Goal: Information Seeking & Learning: Learn about a topic

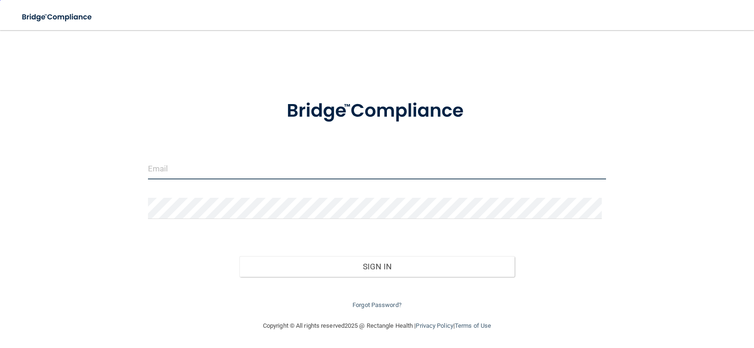
type input "schaipel@comcast.net"
drag, startPoint x: 266, startPoint y: 167, endPoint x: 116, endPoint y: 178, distance: 150.3
click at [116, 178] on div "schaipel@comcast.net Invalid email/password. You don't have permission to acces…" at bounding box center [377, 176] width 717 height 272
type input "[EMAIL_ADDRESS][DOMAIN_NAME]"
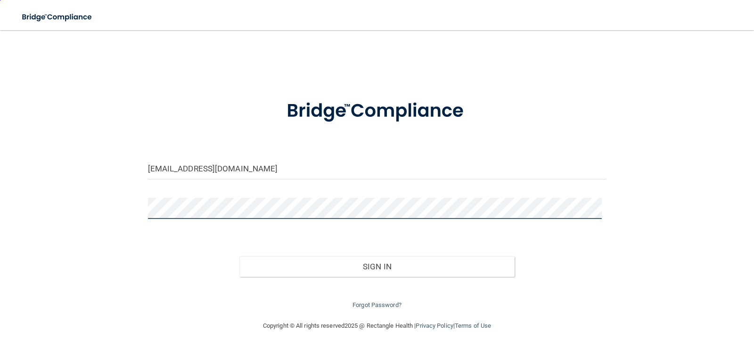
click at [239, 256] on button "Sign In" at bounding box center [376, 266] width 275 height 21
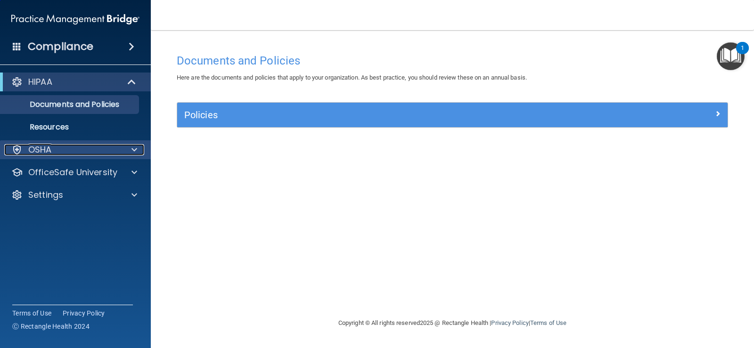
click at [56, 145] on div "OSHA" at bounding box center [62, 149] width 117 height 11
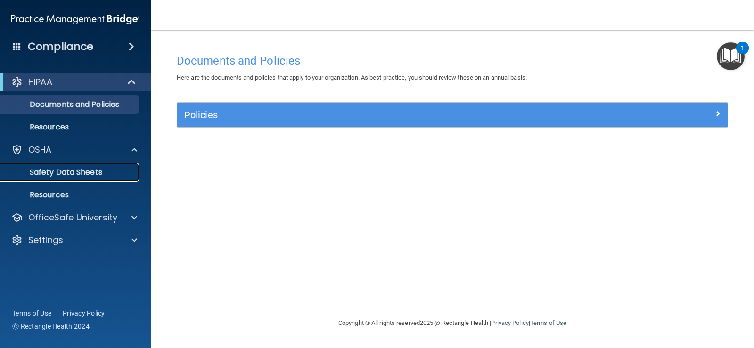
click at [82, 175] on p "Safety Data Sheets" at bounding box center [70, 172] width 129 height 9
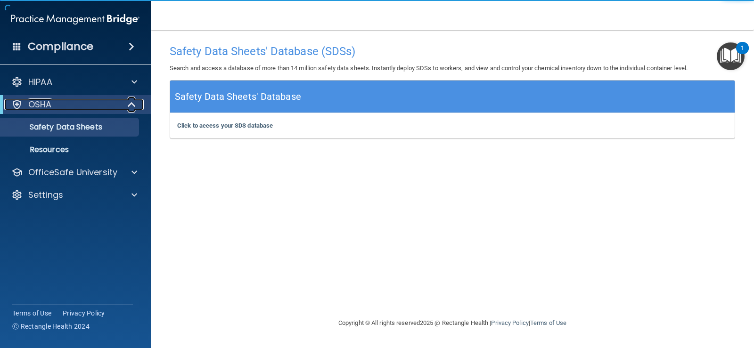
click at [77, 107] on div "OSHA" at bounding box center [62, 104] width 116 height 11
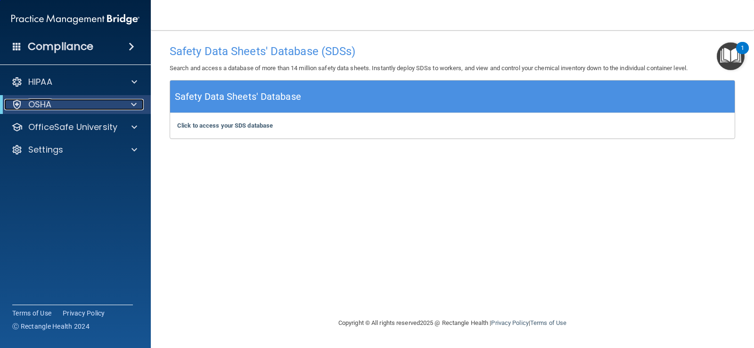
click at [77, 108] on div "OSHA" at bounding box center [62, 104] width 116 height 11
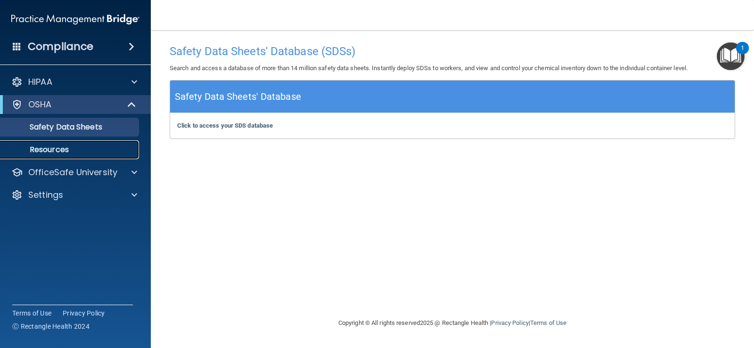
click at [59, 150] on p "Resources" at bounding box center [70, 149] width 129 height 9
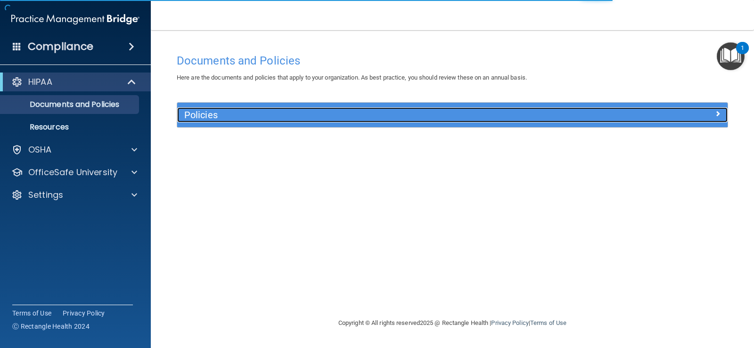
click at [197, 118] on h5 "Policies" at bounding box center [383, 115] width 399 height 10
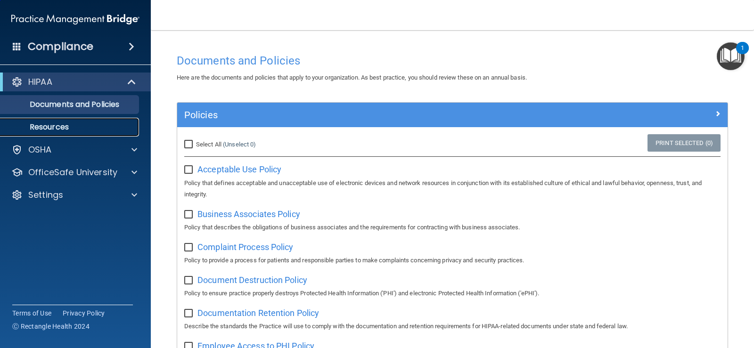
click at [66, 129] on p "Resources" at bounding box center [70, 127] width 129 height 9
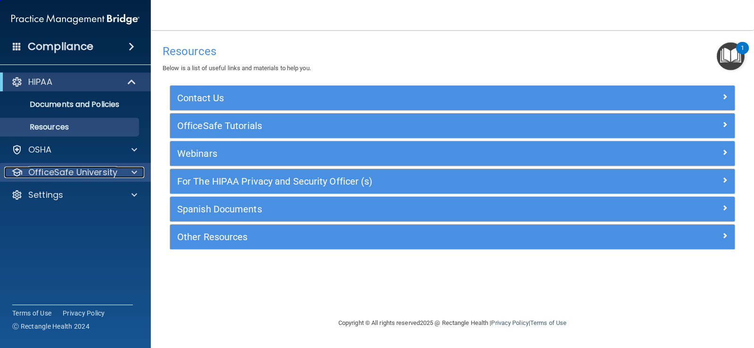
click at [77, 168] on p "OfficeSafe University" at bounding box center [72, 172] width 89 height 11
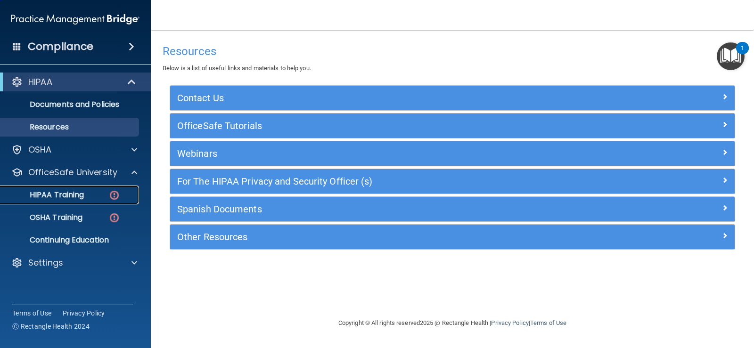
click at [83, 194] on p "HIPAA Training" at bounding box center [45, 194] width 78 height 9
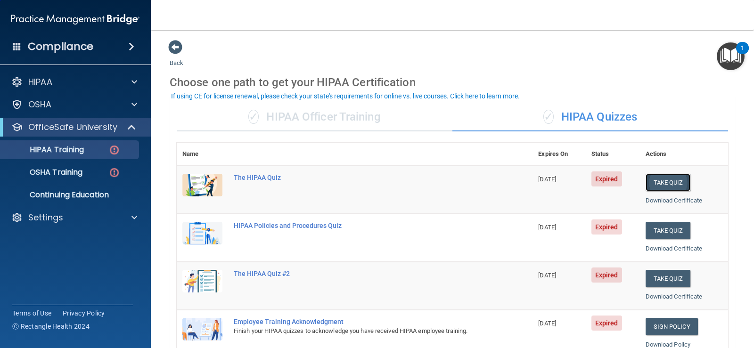
click at [660, 185] on button "Take Quiz" at bounding box center [668, 182] width 45 height 17
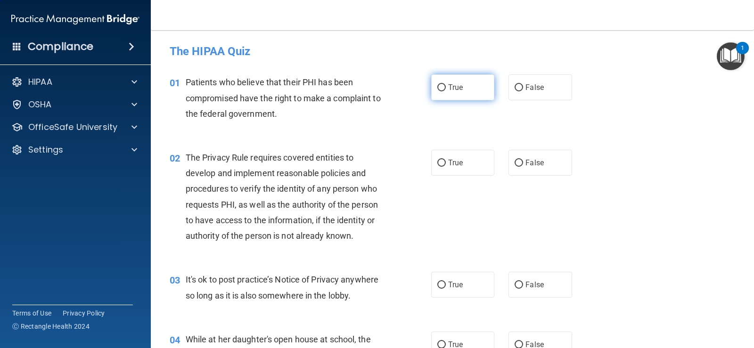
click at [438, 87] on input "True" at bounding box center [441, 87] width 8 height 7
radio input "true"
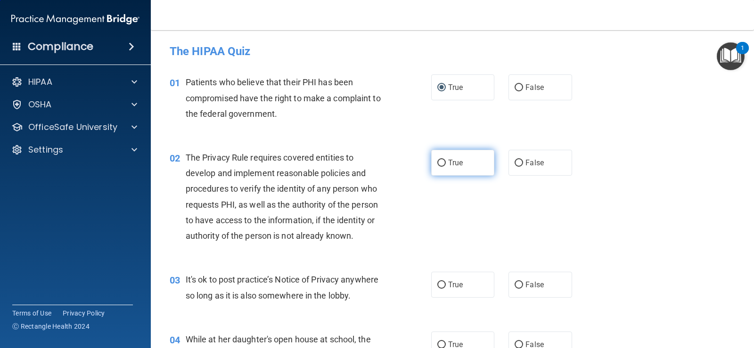
click at [438, 161] on input "True" at bounding box center [441, 163] width 8 height 7
radio input "true"
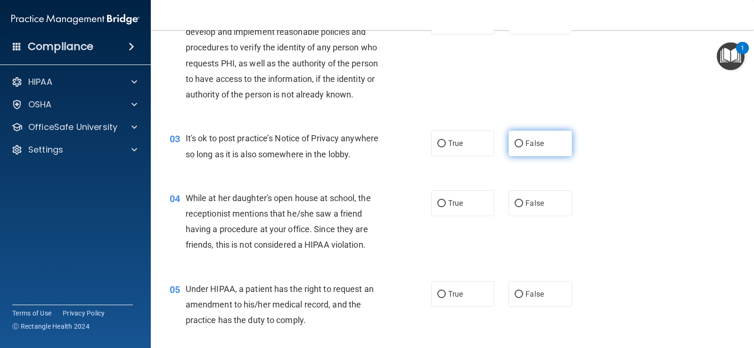
drag, startPoint x: 516, startPoint y: 147, endPoint x: 512, endPoint y: 184, distance: 37.0
click at [516, 148] on input "False" at bounding box center [519, 143] width 8 height 7
radio input "true"
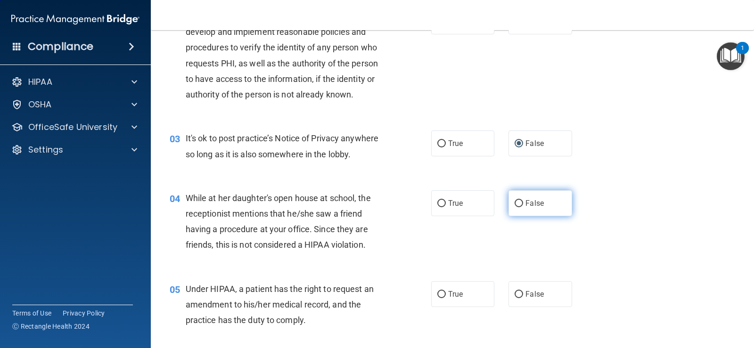
click at [516, 205] on input "False" at bounding box center [519, 203] width 8 height 7
radio input "true"
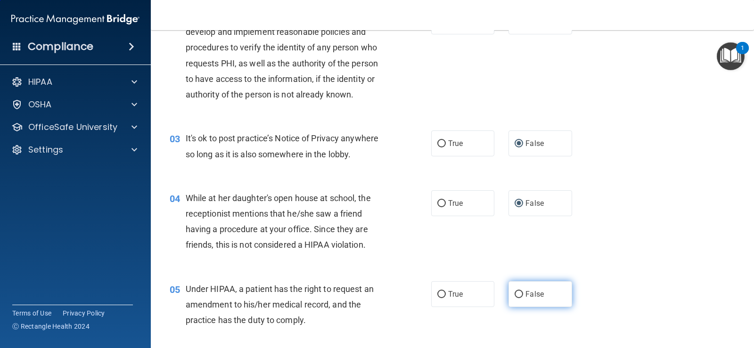
click at [515, 294] on input "False" at bounding box center [519, 294] width 8 height 7
radio input "true"
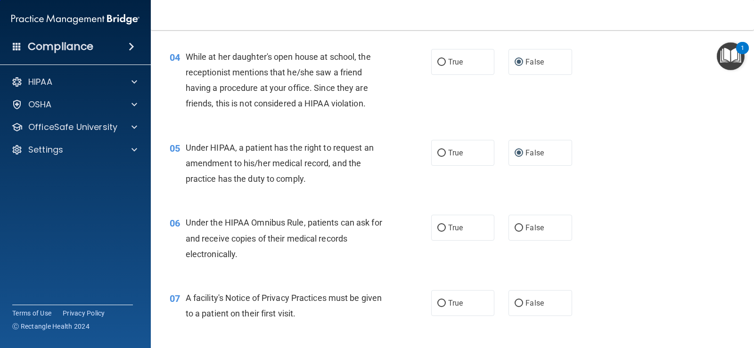
scroll to position [330, 0]
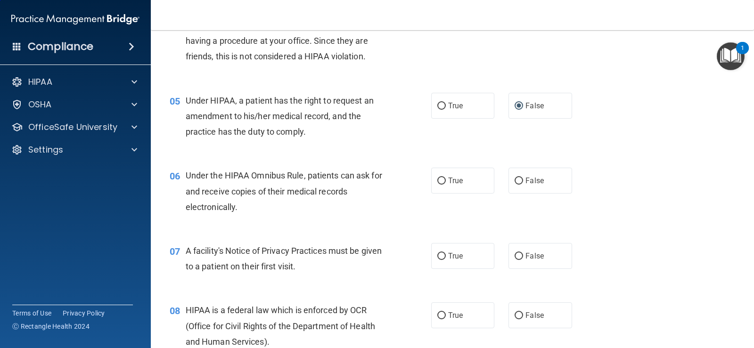
drag, startPoint x: 438, startPoint y: 181, endPoint x: 440, endPoint y: 204, distance: 22.7
click at [438, 181] on input "True" at bounding box center [441, 181] width 8 height 7
radio input "true"
click at [441, 254] on input "True" at bounding box center [441, 256] width 8 height 7
radio input "true"
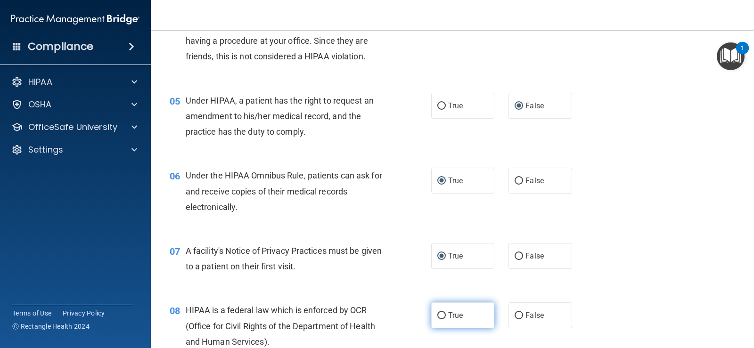
click at [441, 316] on input "True" at bounding box center [441, 316] width 8 height 7
radio input "true"
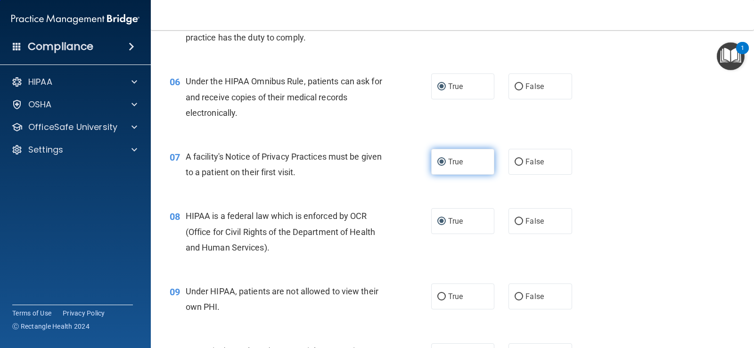
scroll to position [471, 0]
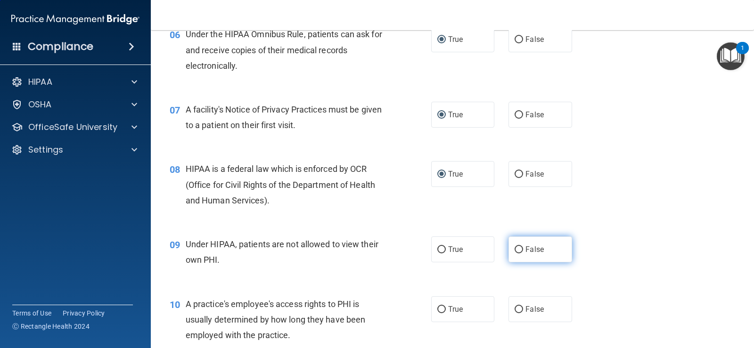
click at [517, 249] on input "False" at bounding box center [519, 250] width 8 height 7
radio input "true"
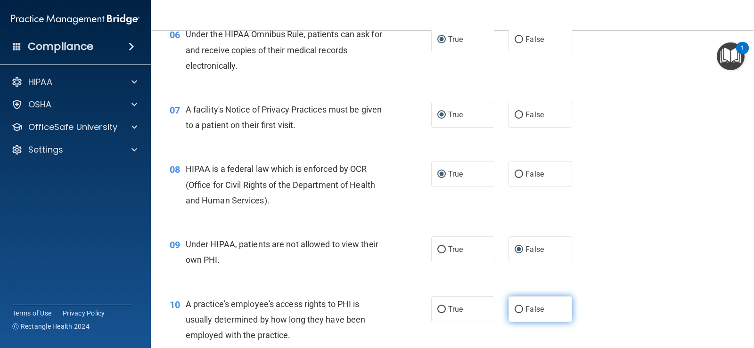
click at [515, 308] on input "False" at bounding box center [519, 309] width 8 height 7
radio input "true"
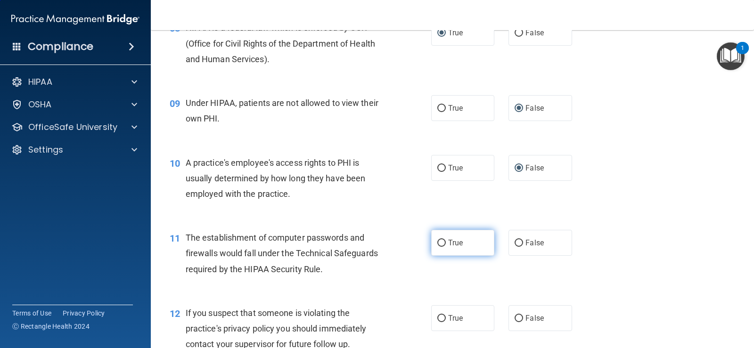
click at [439, 240] on input "True" at bounding box center [441, 243] width 8 height 7
radio input "true"
click at [438, 318] on input "True" at bounding box center [441, 318] width 8 height 7
radio input "true"
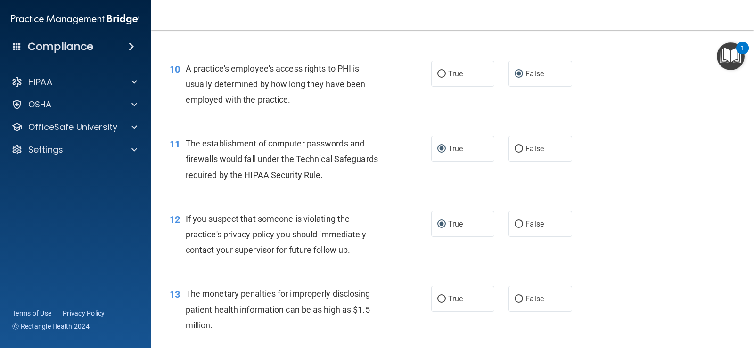
scroll to position [754, 0]
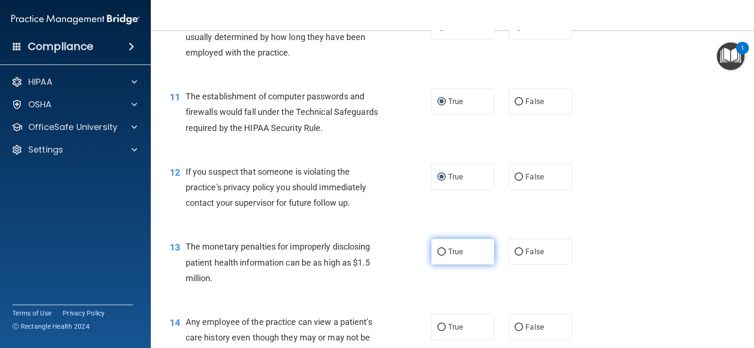
click at [437, 249] on input "True" at bounding box center [441, 252] width 8 height 7
radio input "true"
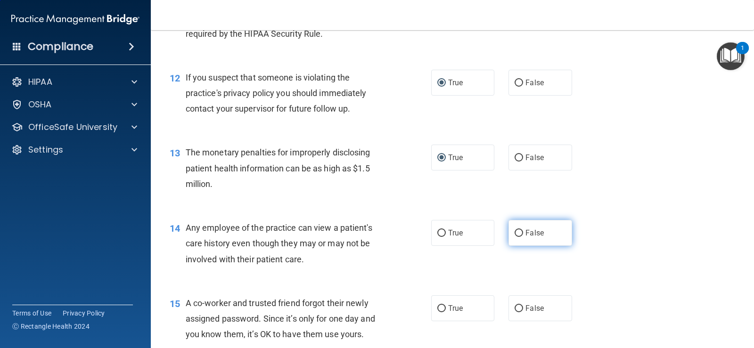
click at [515, 233] on input "False" at bounding box center [519, 233] width 8 height 7
radio input "true"
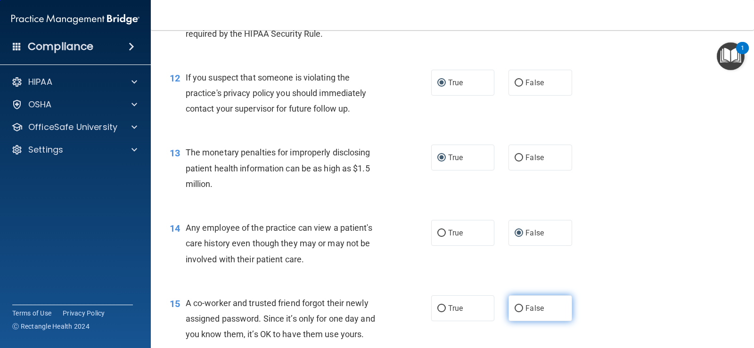
click at [517, 307] on input "False" at bounding box center [519, 308] width 8 height 7
radio input "true"
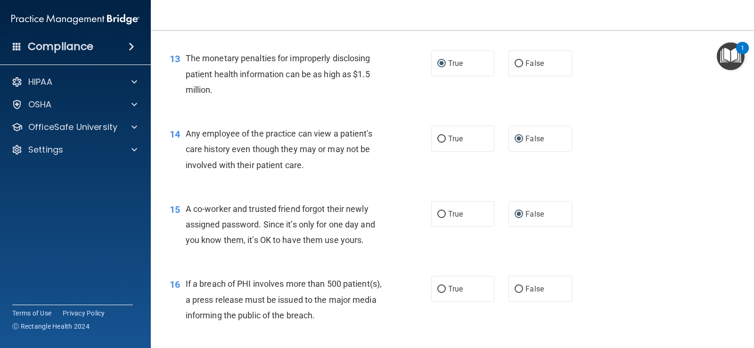
scroll to position [1084, 0]
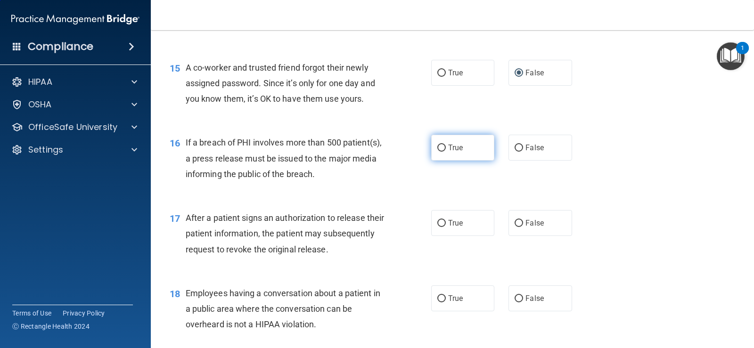
click at [437, 147] on input "True" at bounding box center [441, 148] width 8 height 7
radio input "true"
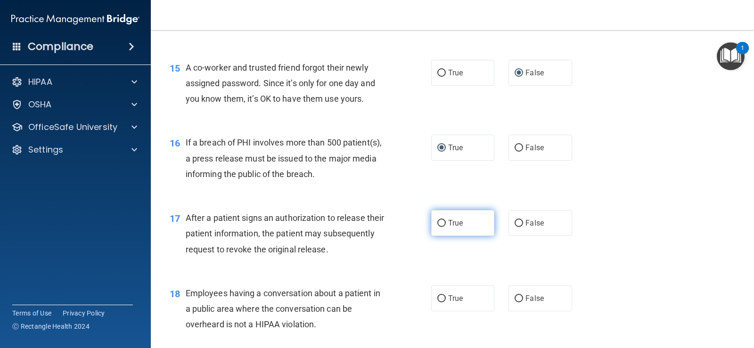
click at [438, 223] on input "True" at bounding box center [441, 223] width 8 height 7
radio input "true"
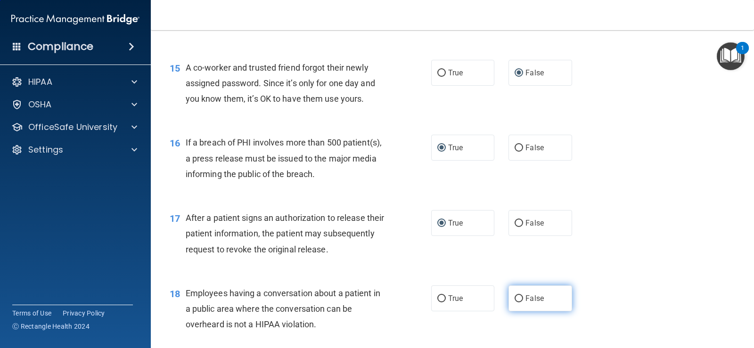
click at [518, 298] on input "False" at bounding box center [519, 299] width 8 height 7
radio input "true"
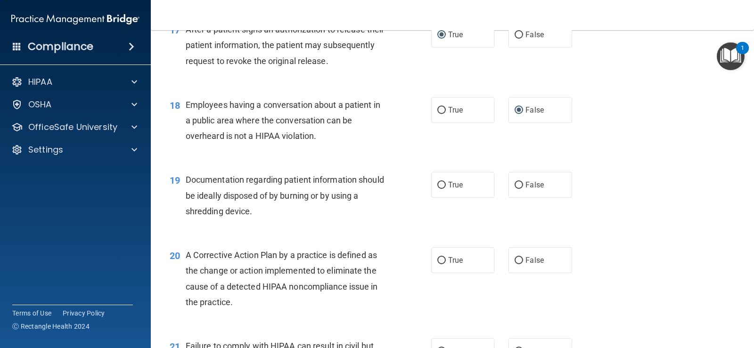
scroll to position [1320, 0]
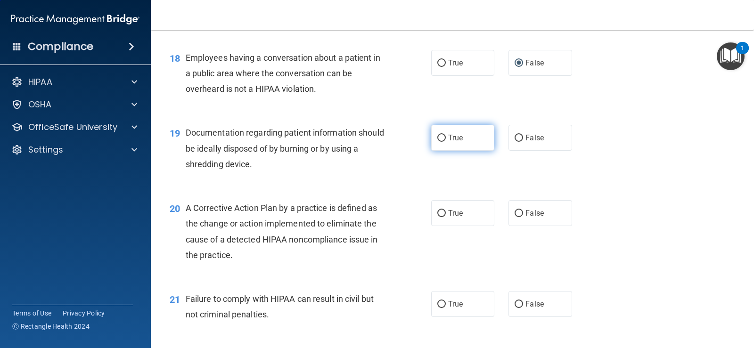
drag, startPoint x: 434, startPoint y: 138, endPoint x: 437, endPoint y: 147, distance: 9.1
click at [437, 138] on input "True" at bounding box center [441, 138] width 8 height 7
radio input "true"
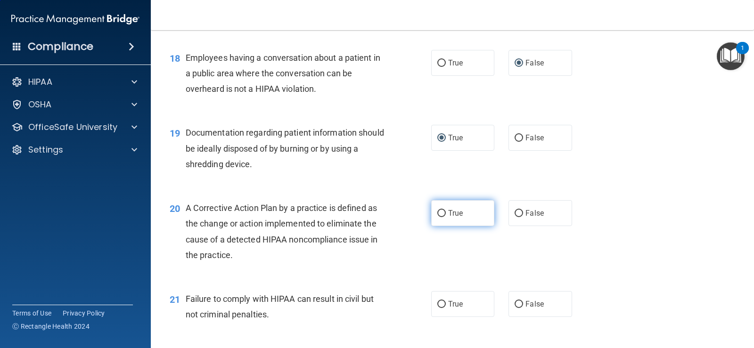
click at [437, 214] on input "True" at bounding box center [441, 213] width 8 height 7
radio input "true"
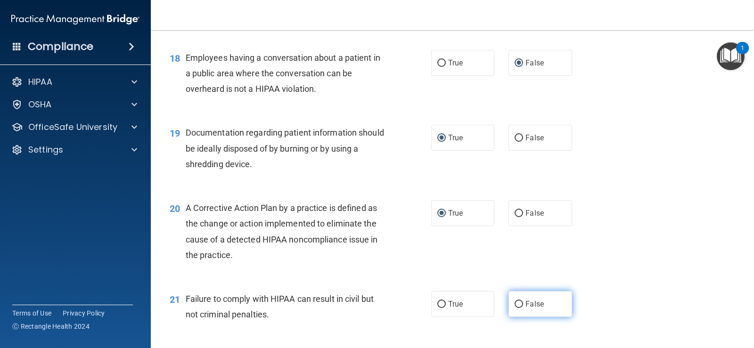
click at [515, 302] on input "False" at bounding box center [519, 304] width 8 height 7
radio input "true"
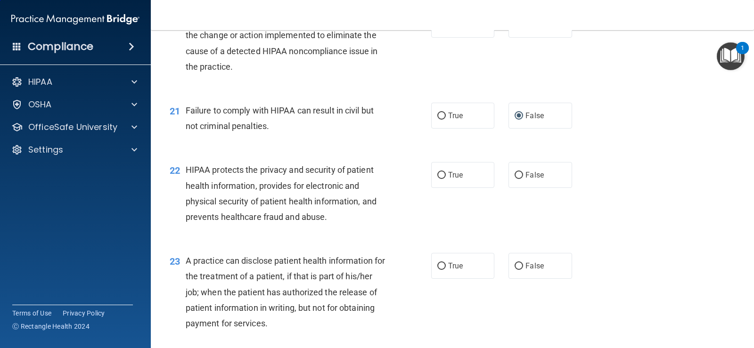
scroll to position [1556, 0]
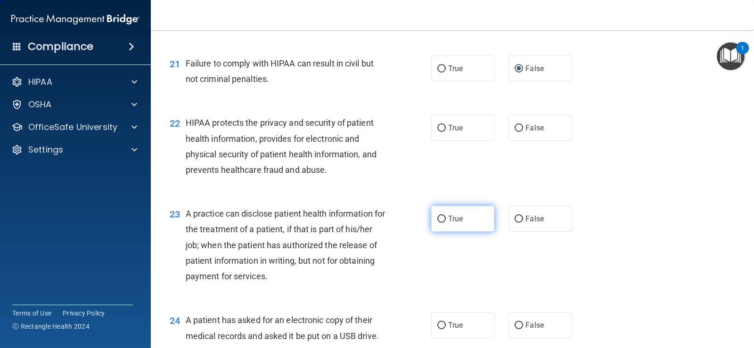
click at [437, 217] on input "True" at bounding box center [441, 219] width 8 height 7
radio input "true"
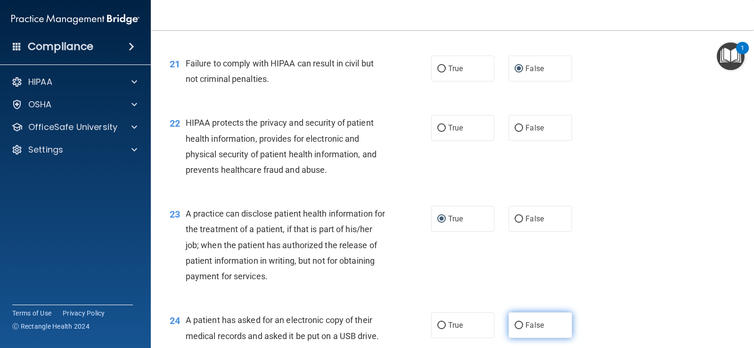
click at [515, 324] on input "False" at bounding box center [519, 325] width 8 height 7
radio input "true"
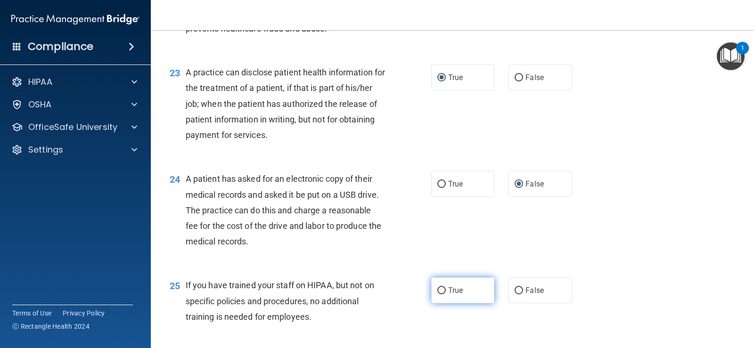
click at [437, 289] on input "True" at bounding box center [441, 291] width 8 height 7
radio input "true"
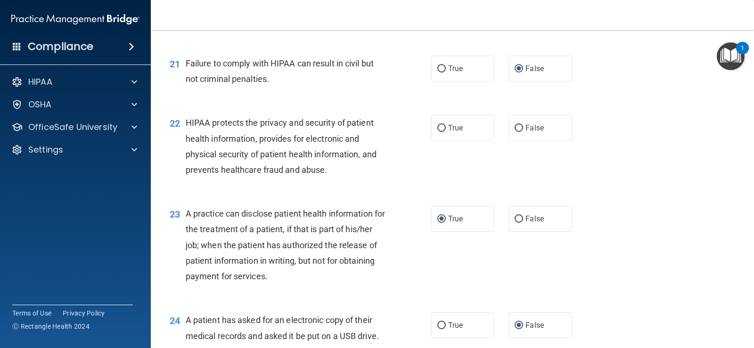
scroll to position [1509, 0]
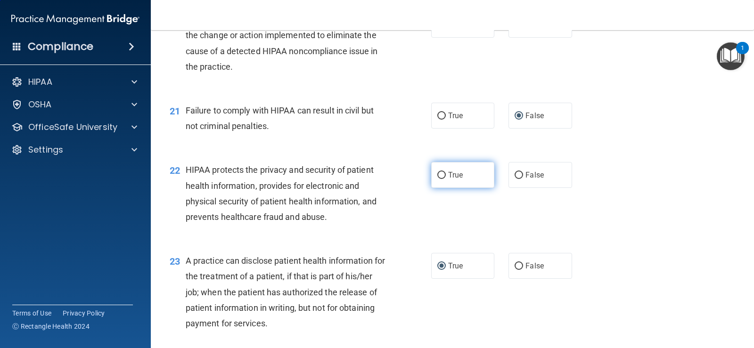
click at [437, 173] on input "True" at bounding box center [441, 175] width 8 height 7
radio input "true"
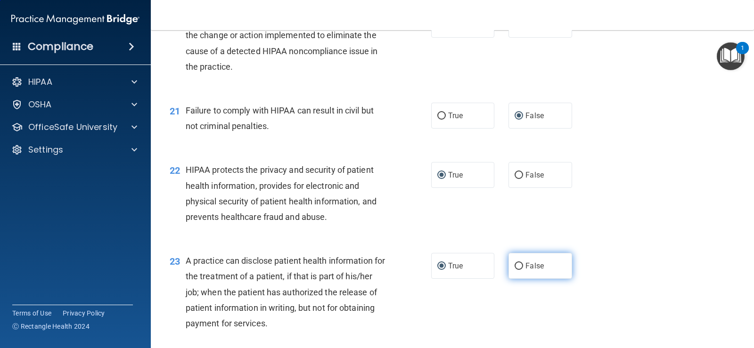
click at [517, 266] on input "False" at bounding box center [519, 266] width 8 height 7
radio input "true"
radio input "false"
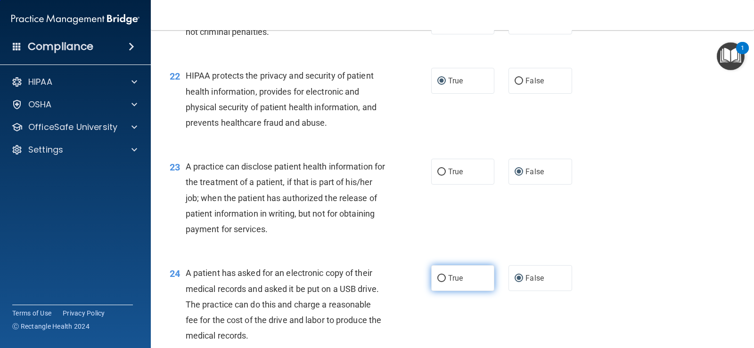
click at [438, 276] on input "True" at bounding box center [441, 278] width 8 height 7
radio input "true"
radio input "false"
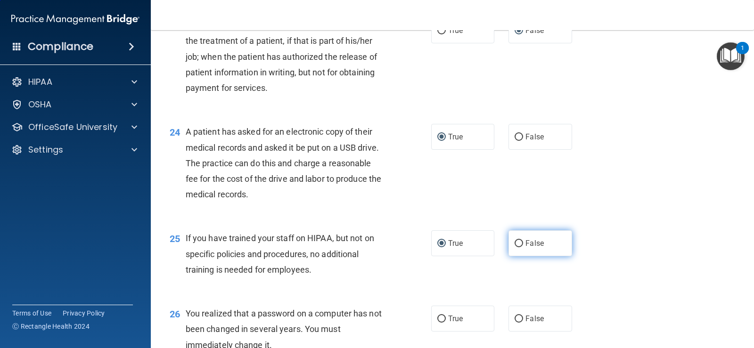
click at [515, 240] on input "False" at bounding box center [519, 243] width 8 height 7
radio input "true"
radio input "false"
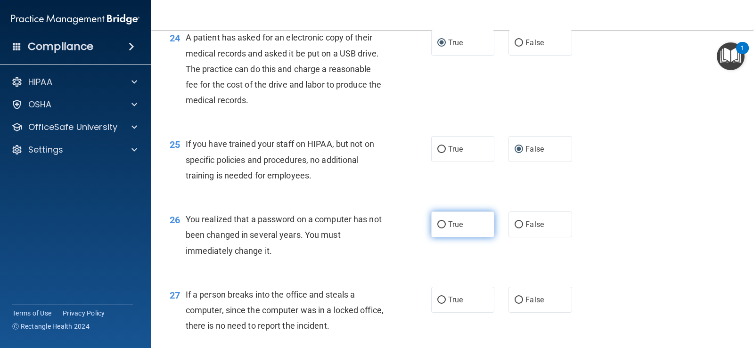
click at [440, 223] on input "True" at bounding box center [441, 225] width 8 height 7
radio input "true"
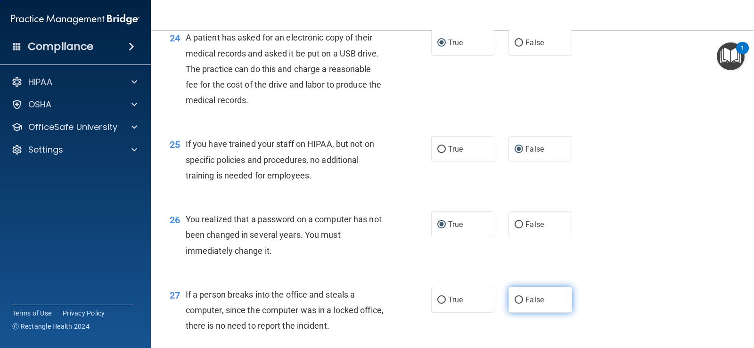
click at [515, 297] on input "False" at bounding box center [519, 300] width 8 height 7
radio input "true"
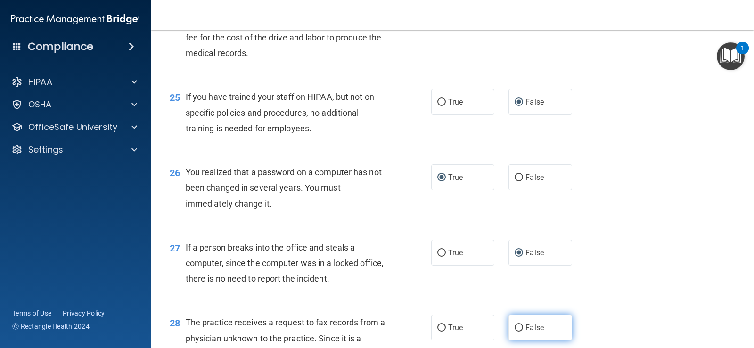
click at [517, 326] on input "False" at bounding box center [519, 328] width 8 height 7
radio input "true"
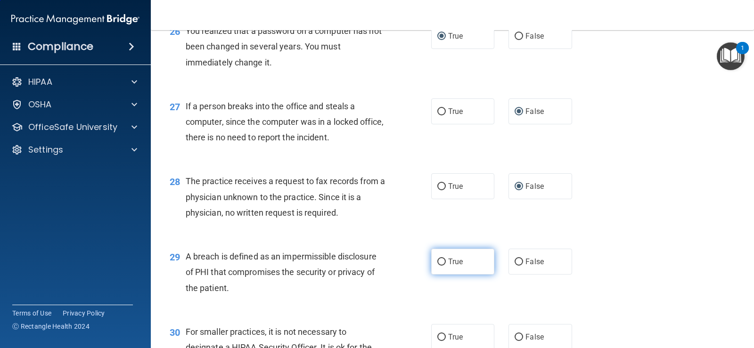
click at [441, 263] on input "True" at bounding box center [441, 262] width 8 height 7
radio input "true"
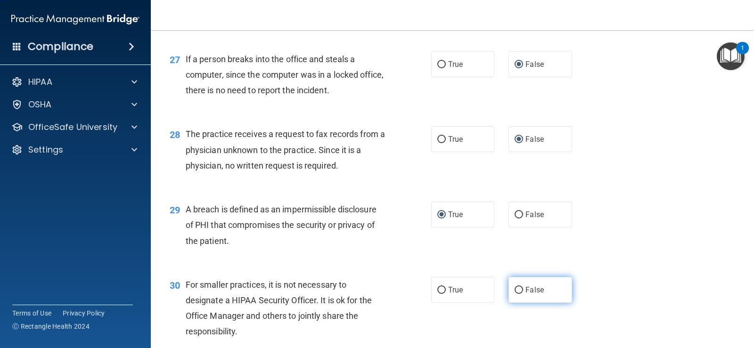
click at [515, 288] on input "False" at bounding box center [519, 290] width 8 height 7
radio input "true"
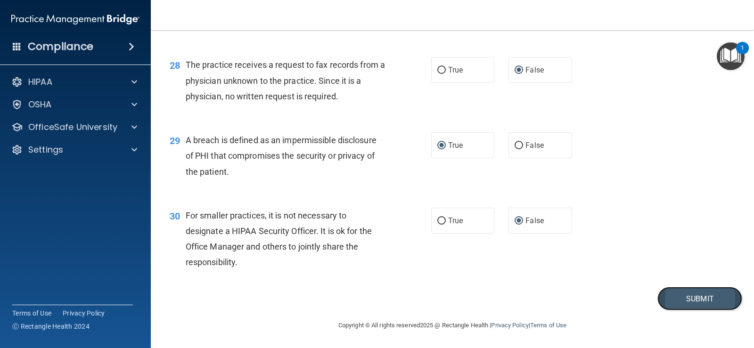
click at [671, 299] on button "Submit" at bounding box center [700, 299] width 85 height 24
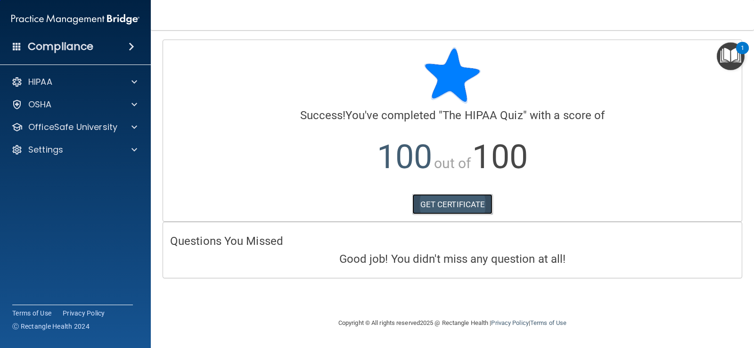
click at [462, 208] on link "GET CERTIFICATE" at bounding box center [452, 204] width 81 height 21
click at [70, 100] on div "OSHA" at bounding box center [62, 104] width 117 height 11
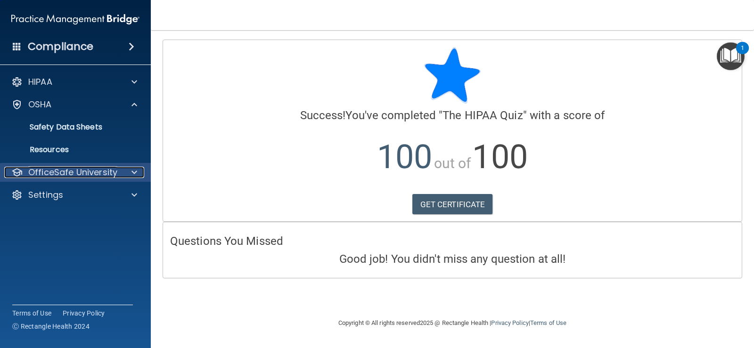
click at [64, 173] on p "OfficeSafe University" at bounding box center [72, 172] width 89 height 11
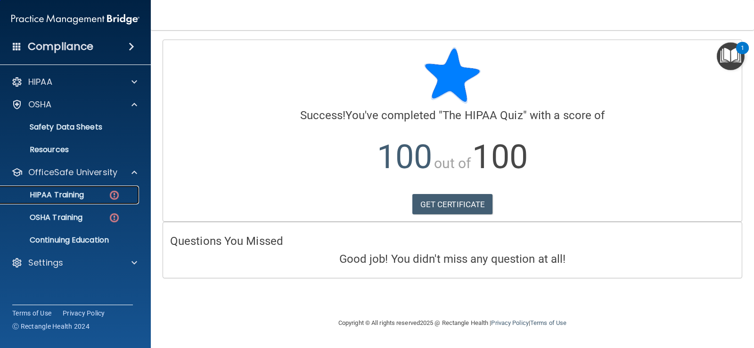
click at [73, 195] on p "HIPAA Training" at bounding box center [45, 194] width 78 height 9
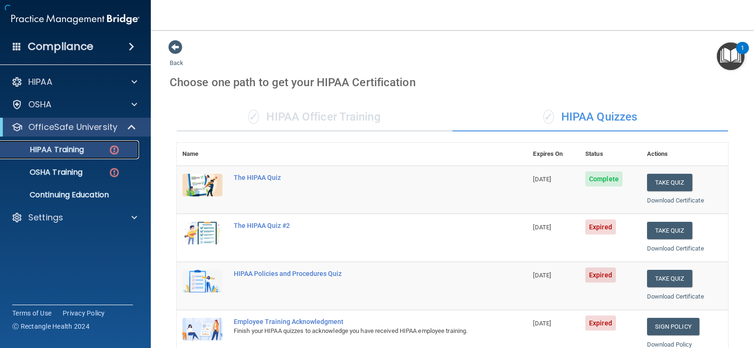
click at [114, 148] on img at bounding box center [114, 150] width 12 height 12
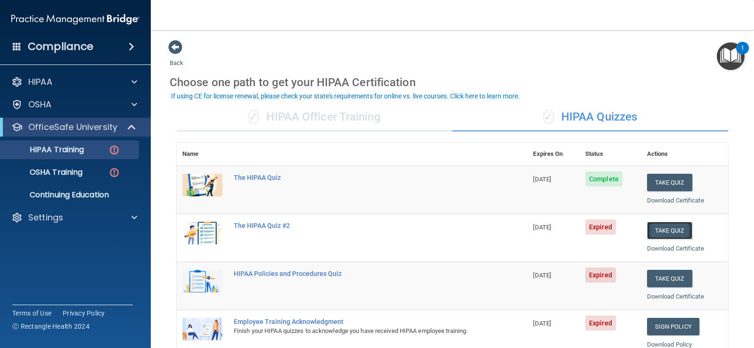
click at [670, 231] on button "Take Quiz" at bounding box center [669, 230] width 45 height 17
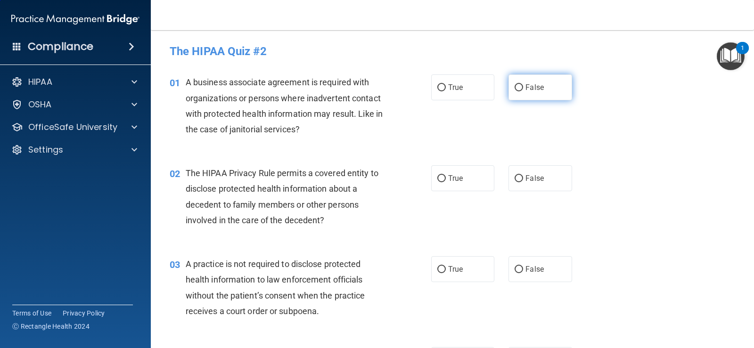
click at [515, 89] on input "False" at bounding box center [519, 87] width 8 height 7
radio input "true"
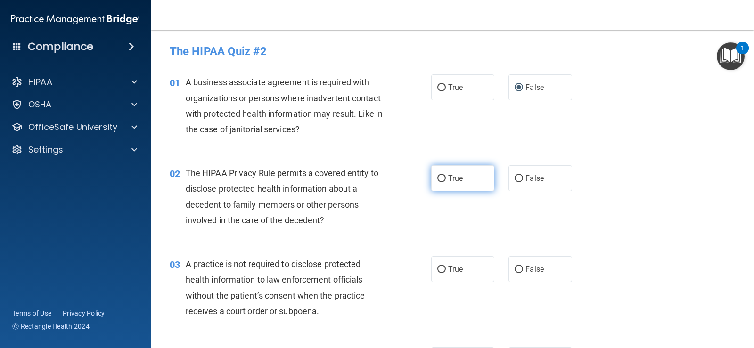
click at [441, 181] on input "True" at bounding box center [441, 178] width 8 height 7
radio input "true"
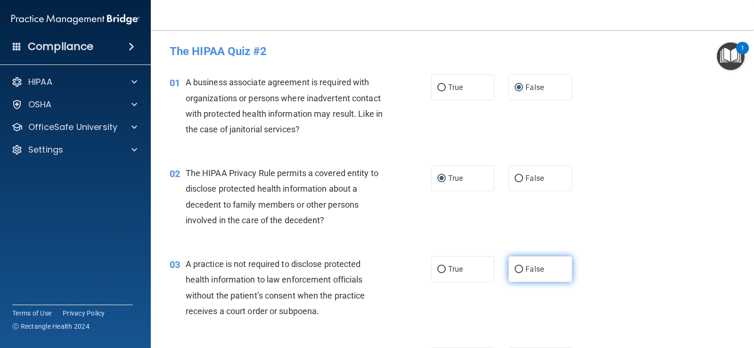
click at [517, 268] on input "False" at bounding box center [519, 269] width 8 height 7
radio input "true"
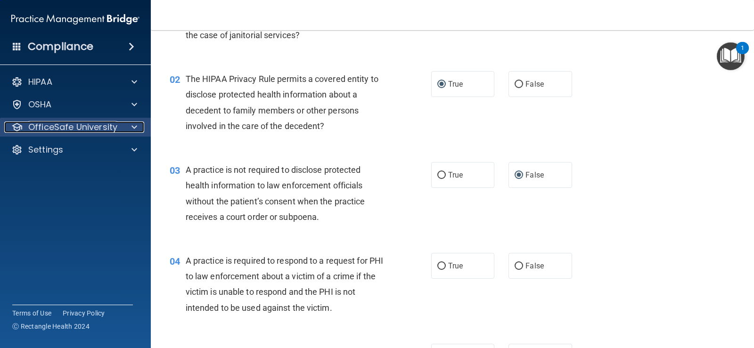
click at [107, 130] on p "OfficeSafe University" at bounding box center [72, 127] width 89 height 11
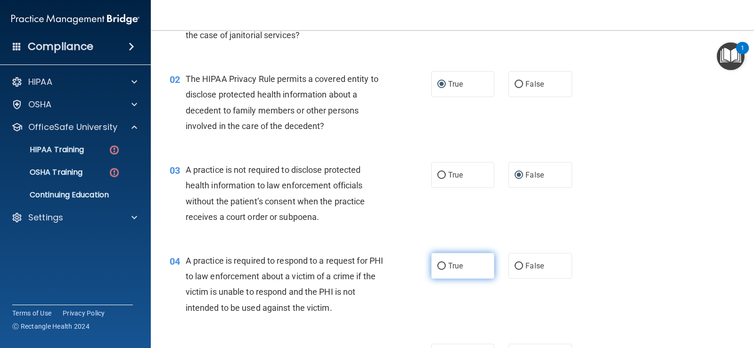
click at [437, 264] on input "True" at bounding box center [441, 266] width 8 height 7
radio input "true"
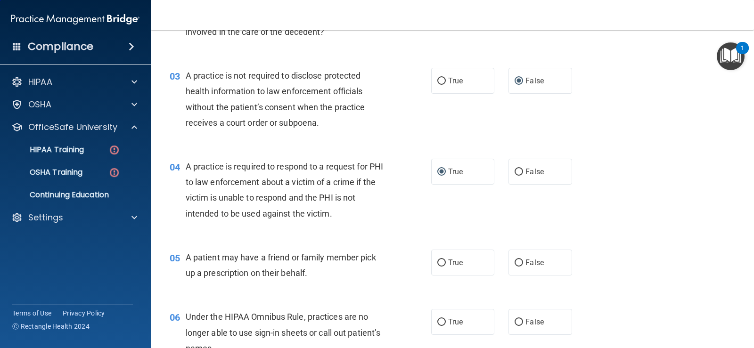
scroll to position [236, 0]
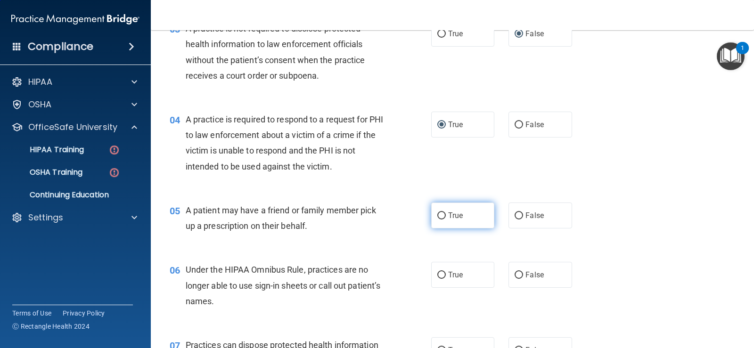
click at [438, 216] on input "True" at bounding box center [441, 216] width 8 height 7
radio input "true"
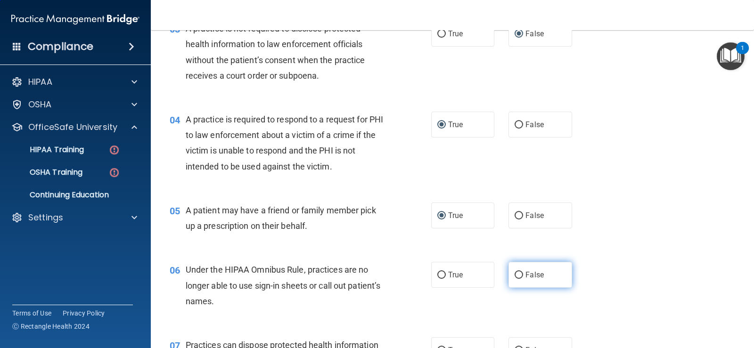
click at [515, 273] on input "False" at bounding box center [519, 275] width 8 height 7
radio input "true"
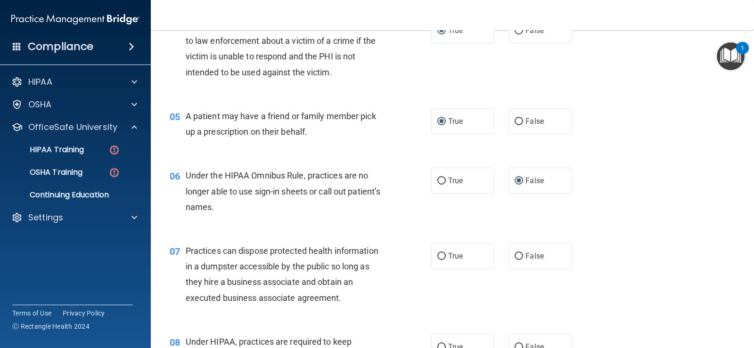
scroll to position [377, 0]
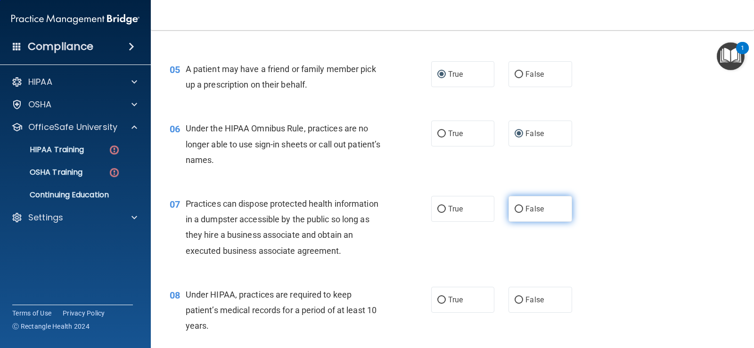
click at [515, 209] on input "False" at bounding box center [519, 209] width 8 height 7
radio input "true"
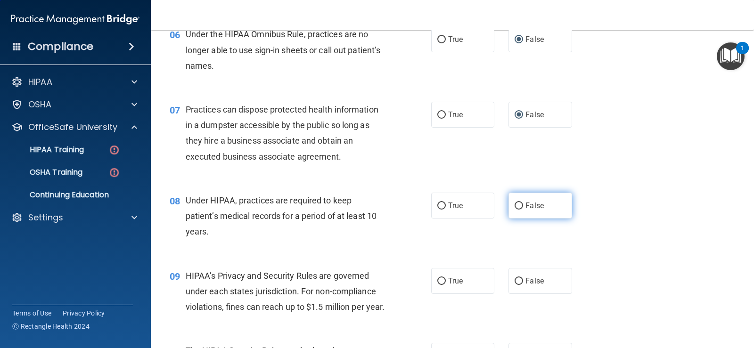
click at [515, 207] on input "False" at bounding box center [519, 206] width 8 height 7
radio input "true"
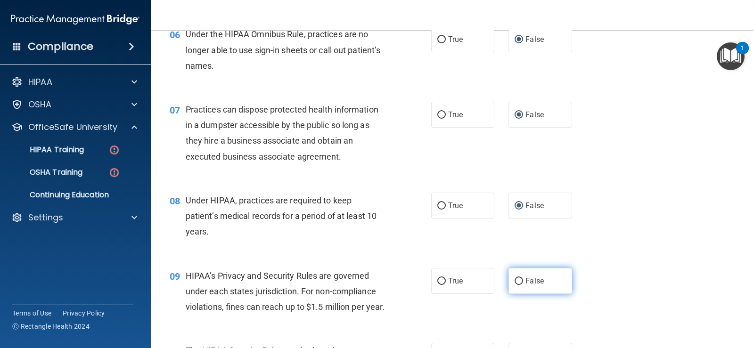
click at [516, 279] on input "False" at bounding box center [519, 281] width 8 height 7
radio input "true"
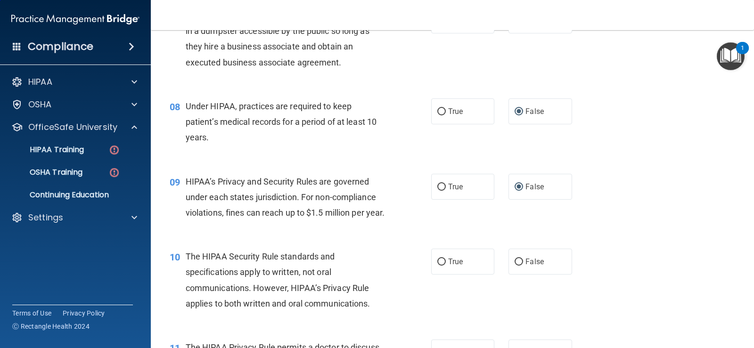
scroll to position [613, 0]
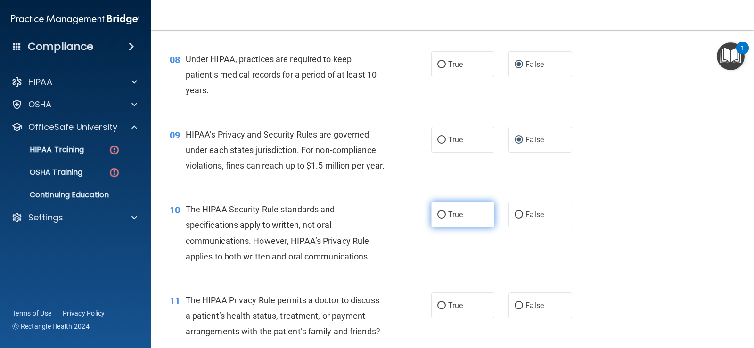
click at [437, 219] on input "True" at bounding box center [441, 215] width 8 height 7
radio input "true"
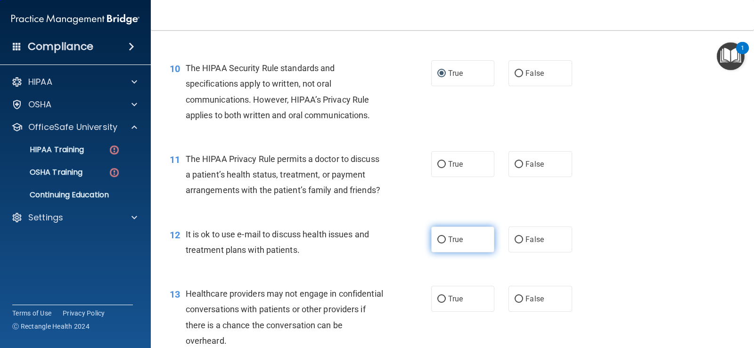
click at [437, 244] on input "True" at bounding box center [441, 240] width 8 height 7
radio input "true"
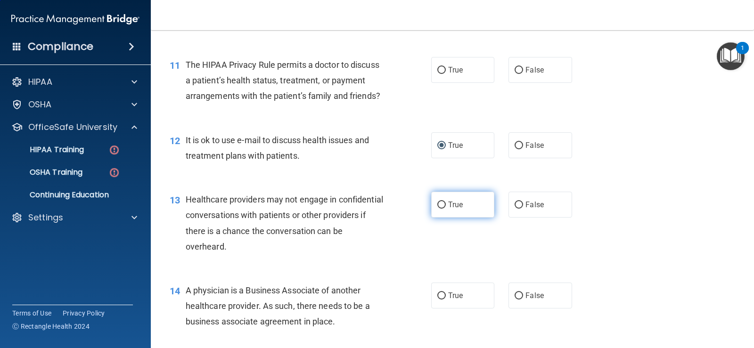
click at [437, 209] on input "True" at bounding box center [441, 205] width 8 height 7
radio input "true"
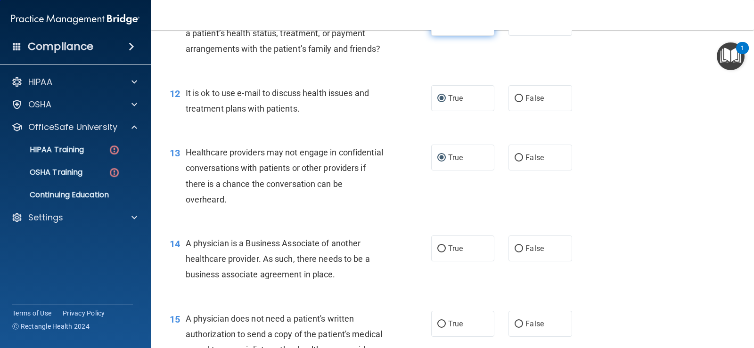
click at [441, 27] on input "True" at bounding box center [441, 23] width 8 height 7
radio input "true"
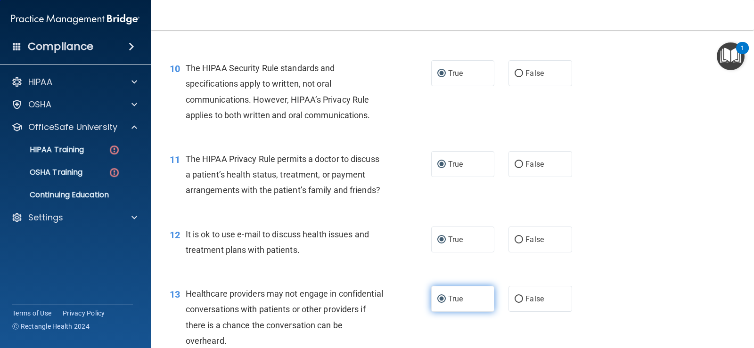
scroll to position [801, 0]
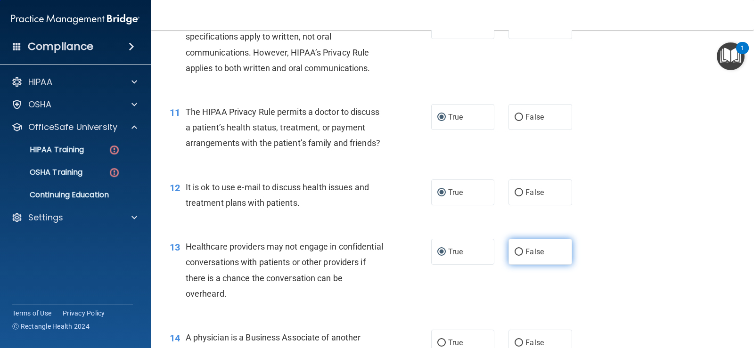
click at [515, 256] on input "False" at bounding box center [519, 252] width 8 height 7
radio input "true"
radio input "false"
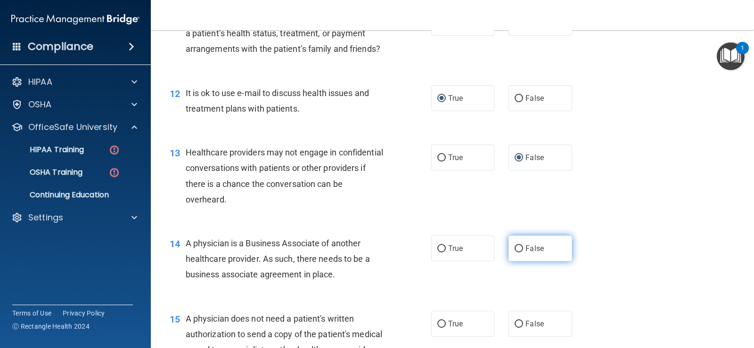
click at [515, 253] on input "False" at bounding box center [519, 249] width 8 height 7
radio input "true"
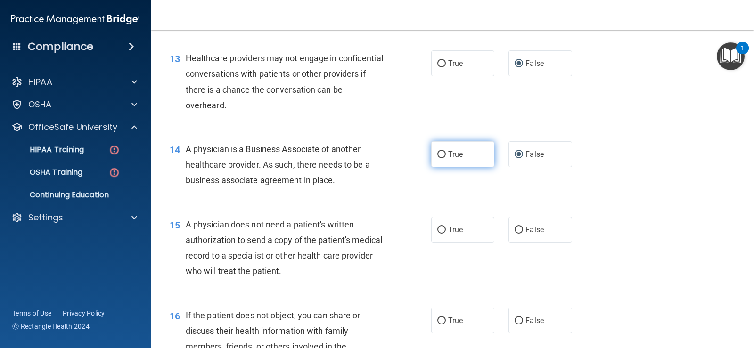
scroll to position [1037, 0]
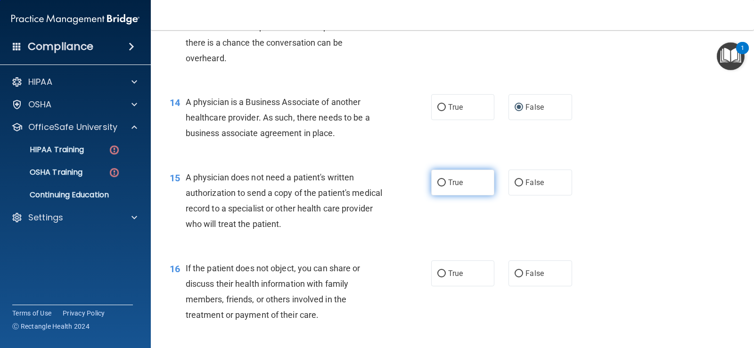
click at [441, 187] on input "True" at bounding box center [441, 183] width 8 height 7
radio input "true"
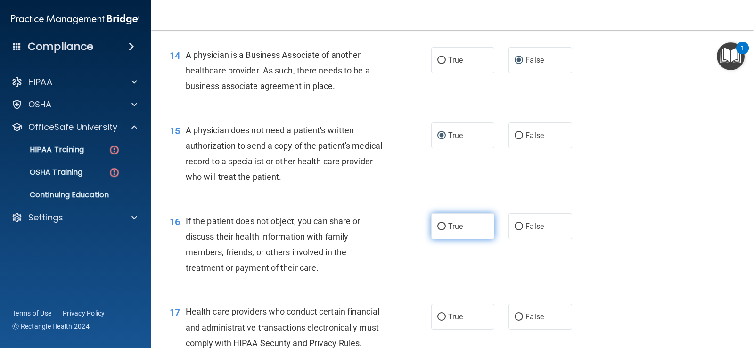
click at [440, 231] on input "True" at bounding box center [441, 226] width 8 height 7
radio input "true"
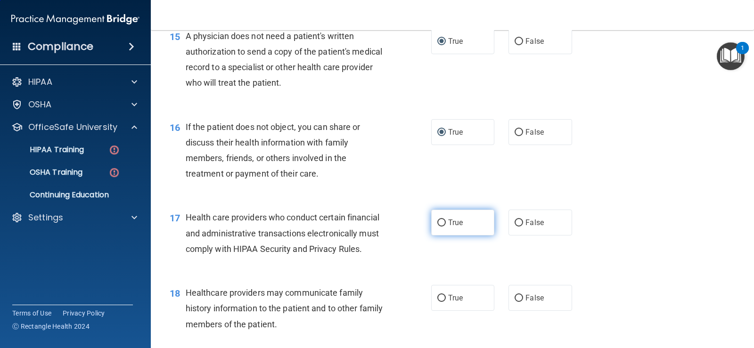
click at [439, 227] on input "True" at bounding box center [441, 223] width 8 height 7
radio input "true"
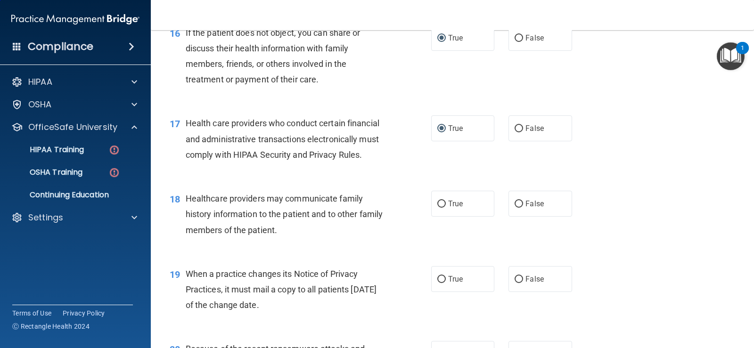
drag, startPoint x: 515, startPoint y: 217, endPoint x: 518, endPoint y: 250, distance: 33.1
click at [516, 208] on input "False" at bounding box center [519, 204] width 8 height 7
radio input "true"
click at [517, 283] on input "False" at bounding box center [519, 279] width 8 height 7
radio input "true"
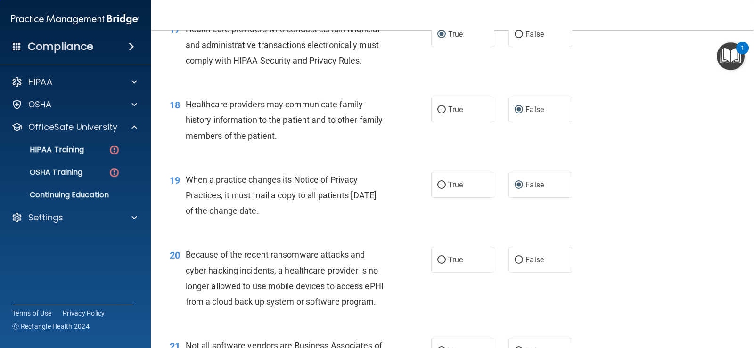
scroll to position [1414, 0]
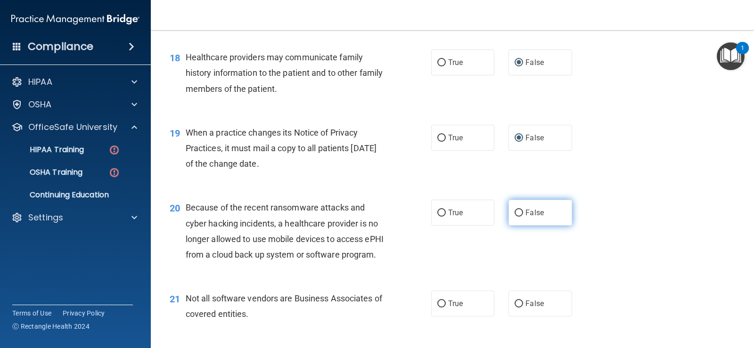
click at [515, 217] on input "False" at bounding box center [519, 213] width 8 height 7
radio input "true"
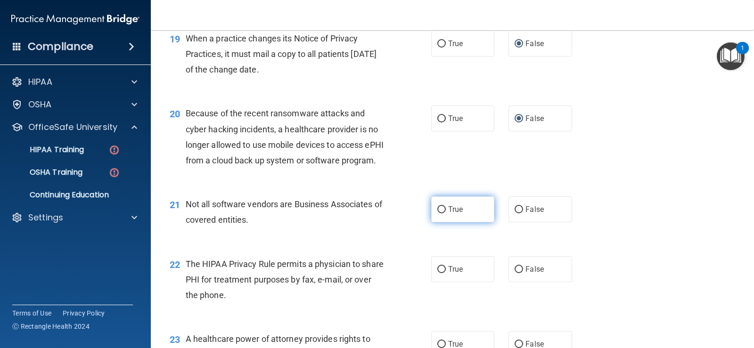
click at [440, 214] on input "True" at bounding box center [441, 209] width 8 height 7
radio input "true"
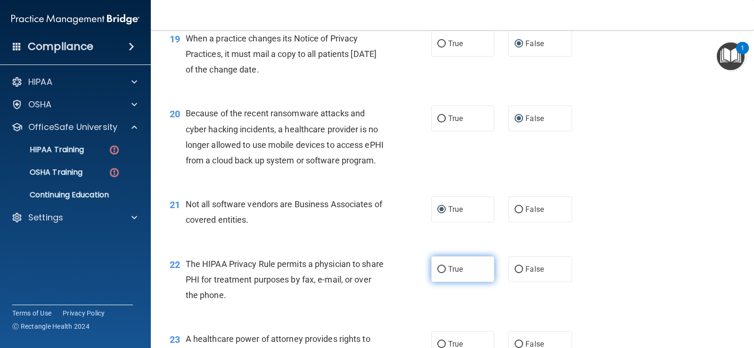
click at [440, 273] on input "True" at bounding box center [441, 269] width 8 height 7
radio input "true"
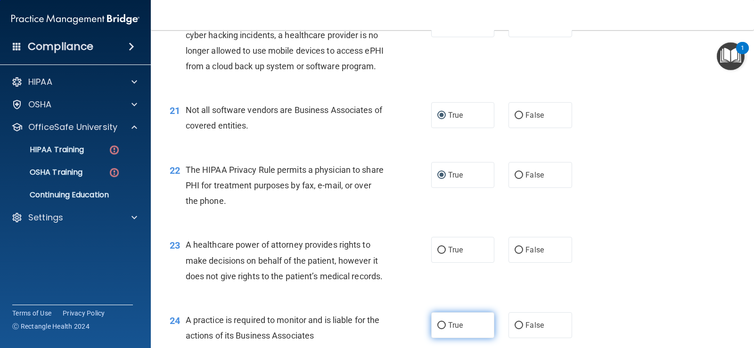
scroll to position [1697, 0]
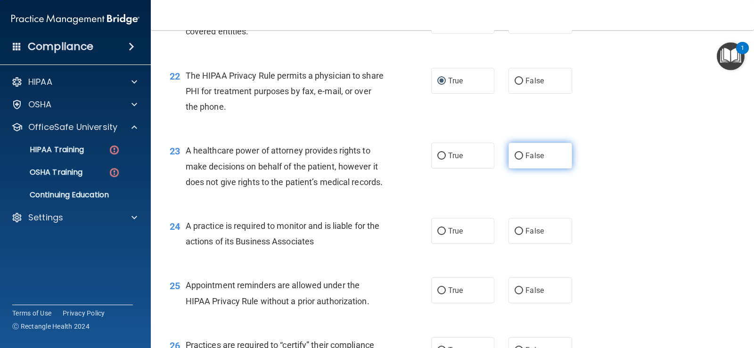
click at [517, 160] on input "False" at bounding box center [519, 156] width 8 height 7
radio input "true"
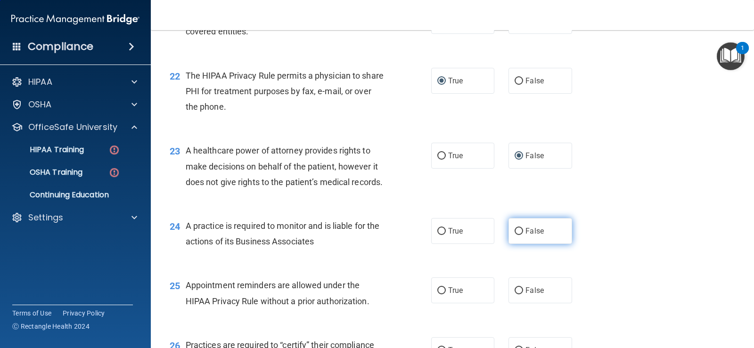
click at [515, 235] on input "False" at bounding box center [519, 231] width 8 height 7
radio input "true"
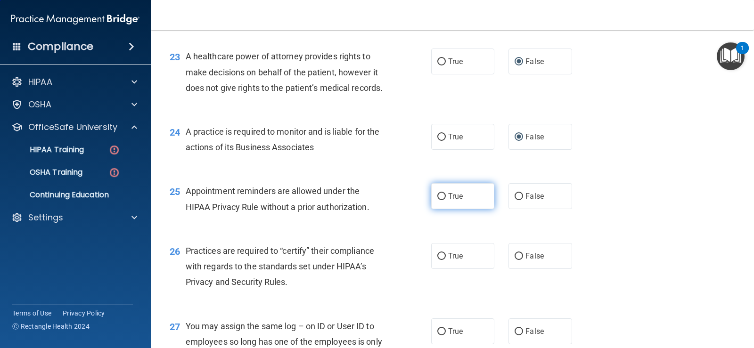
click at [439, 200] on input "True" at bounding box center [441, 196] width 8 height 7
radio input "true"
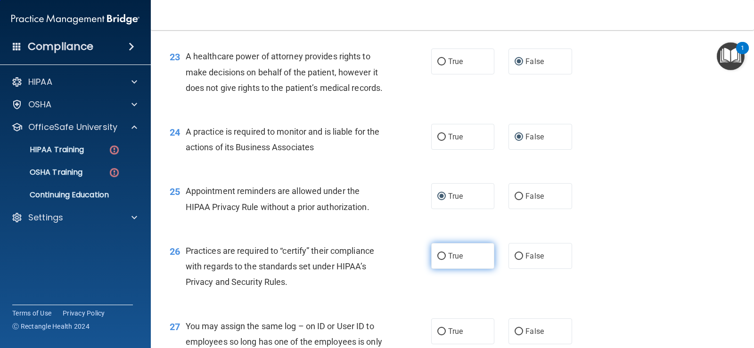
scroll to position [1886, 0]
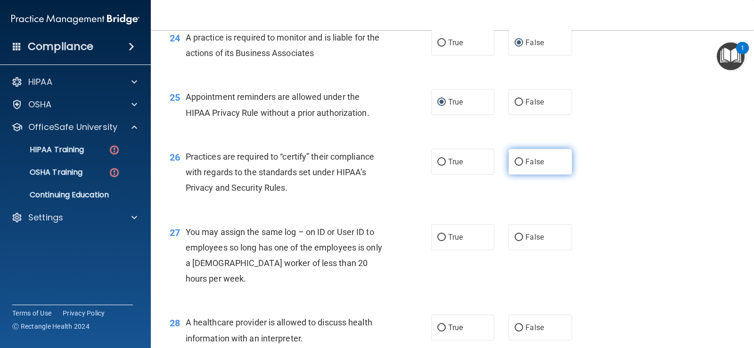
click at [517, 166] on input "False" at bounding box center [519, 162] width 8 height 7
radio input "true"
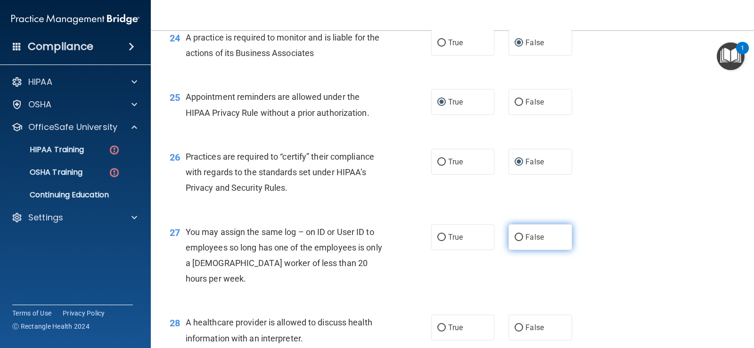
click at [515, 241] on input "False" at bounding box center [519, 237] width 8 height 7
radio input "true"
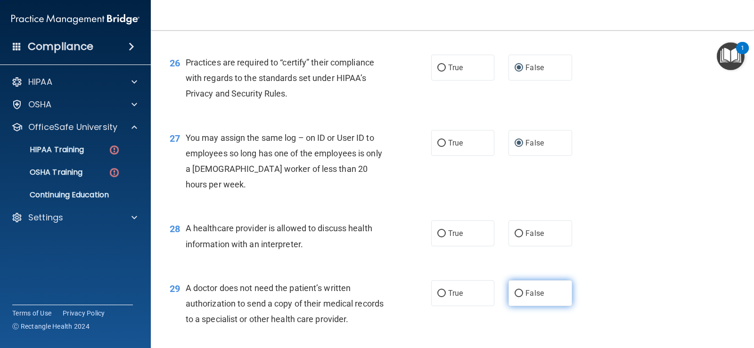
scroll to position [2027, 0]
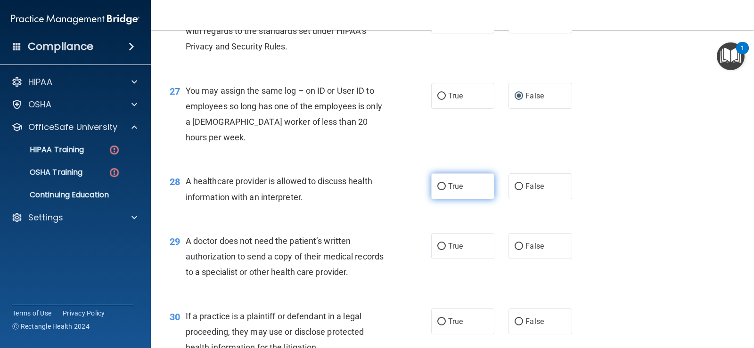
click at [439, 190] on input "True" at bounding box center [441, 186] width 8 height 7
radio input "true"
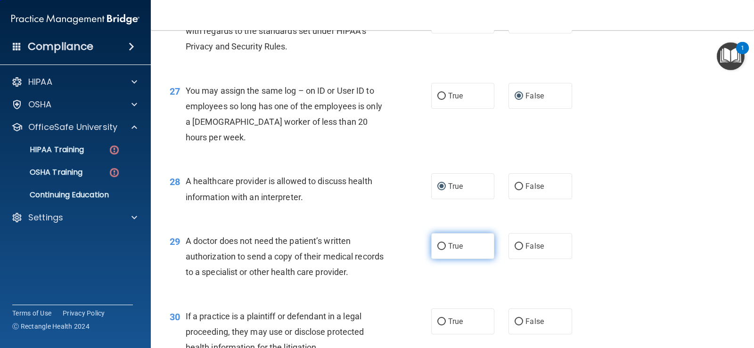
click at [440, 250] on input "True" at bounding box center [441, 246] width 8 height 7
radio input "true"
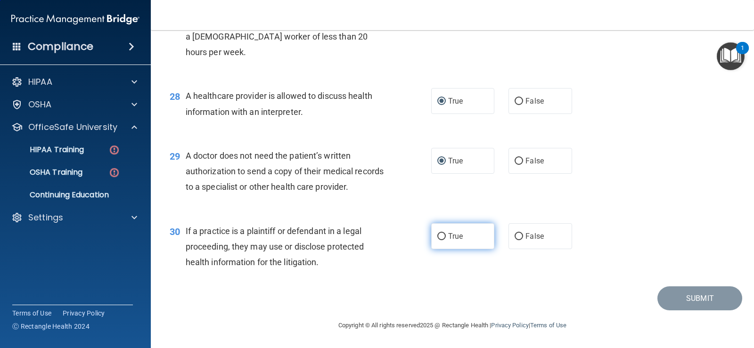
click at [442, 240] on input "True" at bounding box center [441, 236] width 8 height 7
radio input "true"
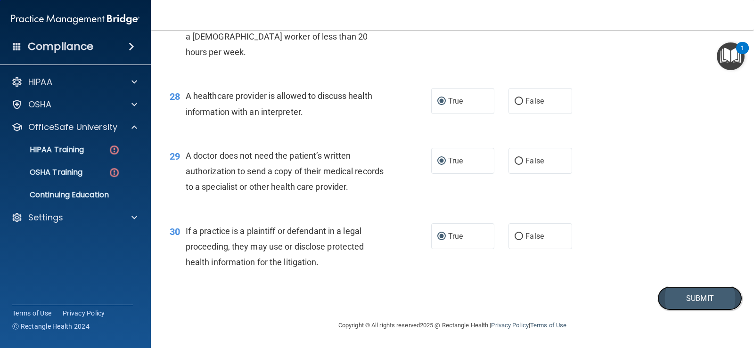
click at [669, 311] on button "Submit" at bounding box center [700, 299] width 85 height 24
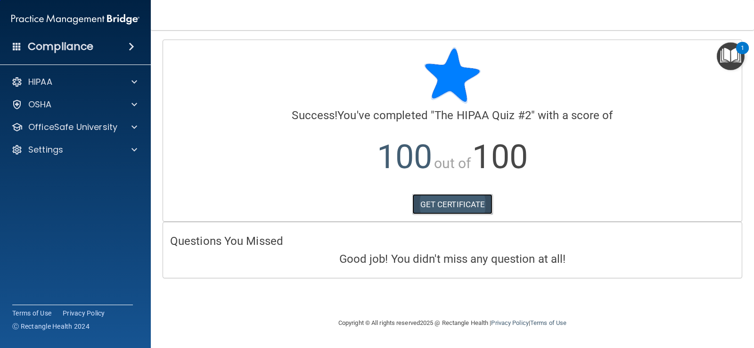
click at [451, 198] on link "GET CERTIFICATE" at bounding box center [452, 204] width 81 height 21
click at [69, 124] on p "OfficeSafe University" at bounding box center [72, 127] width 89 height 11
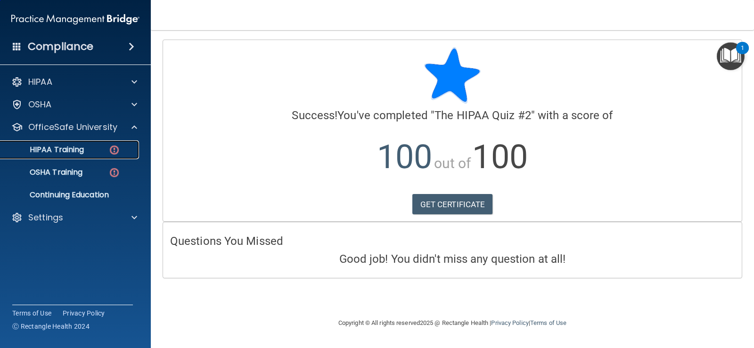
click at [76, 154] on p "HIPAA Training" at bounding box center [45, 149] width 78 height 9
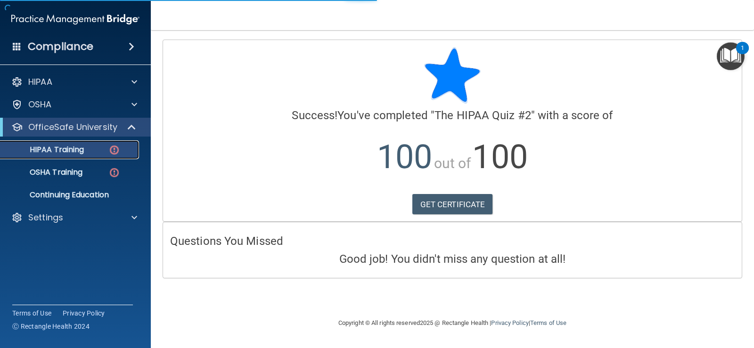
click at [79, 154] on p "HIPAA Training" at bounding box center [45, 149] width 78 height 9
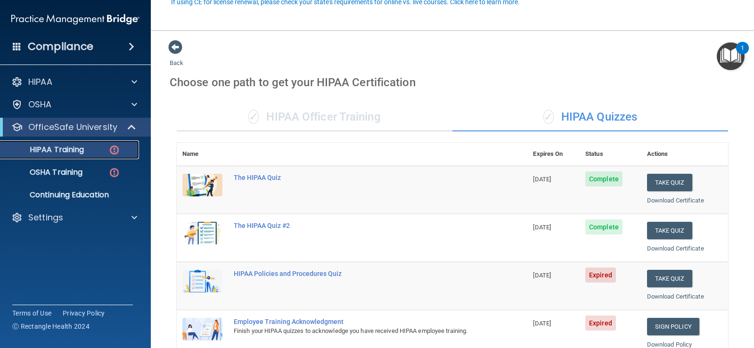
scroll to position [141, 0]
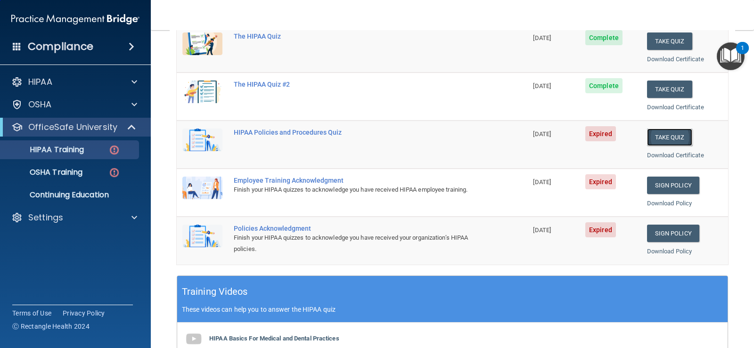
click at [674, 135] on button "Take Quiz" at bounding box center [669, 137] width 45 height 17
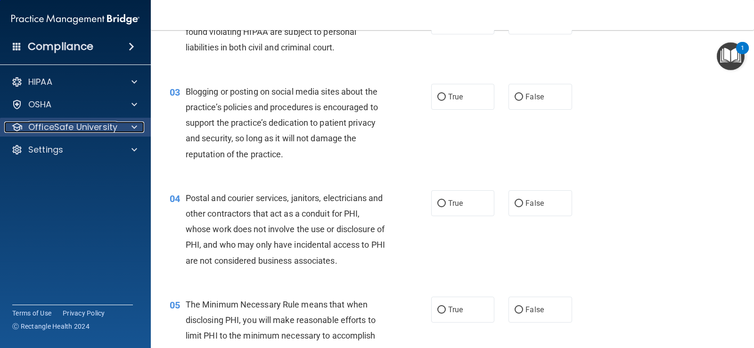
click at [98, 127] on p "OfficeSafe University" at bounding box center [72, 127] width 89 height 11
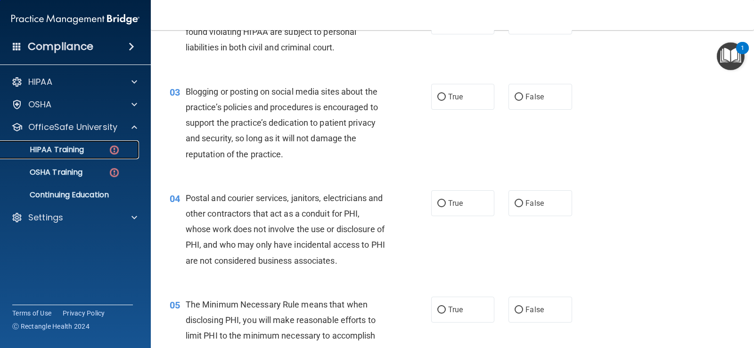
click at [71, 150] on p "HIPAA Training" at bounding box center [45, 149] width 78 height 9
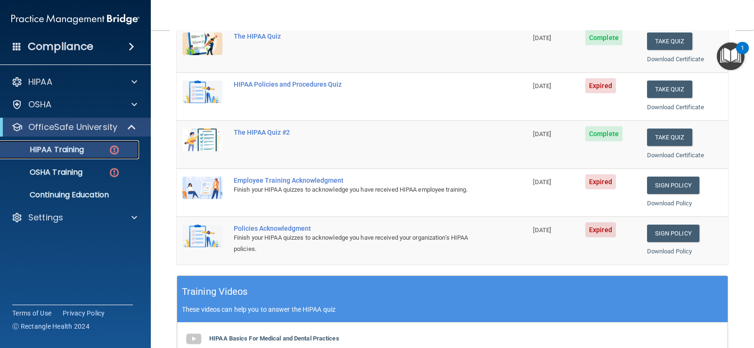
scroll to position [94, 0]
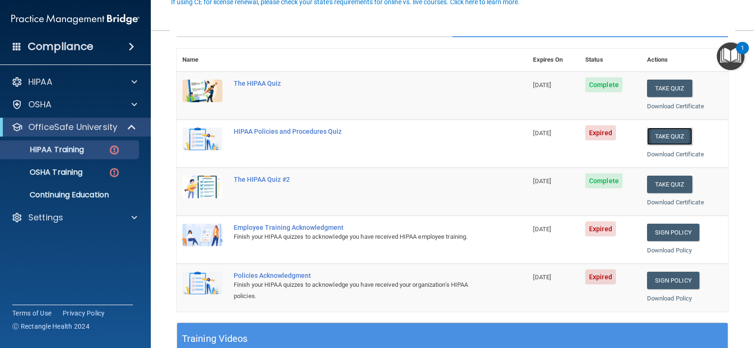
click at [658, 134] on button "Take Quiz" at bounding box center [669, 136] width 45 height 17
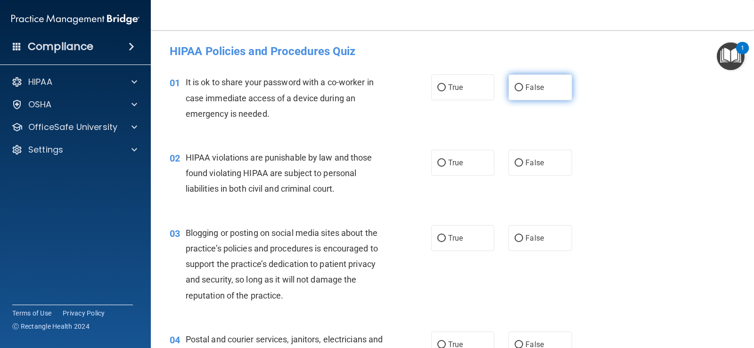
click at [515, 89] on input "False" at bounding box center [519, 87] width 8 height 7
radio input "true"
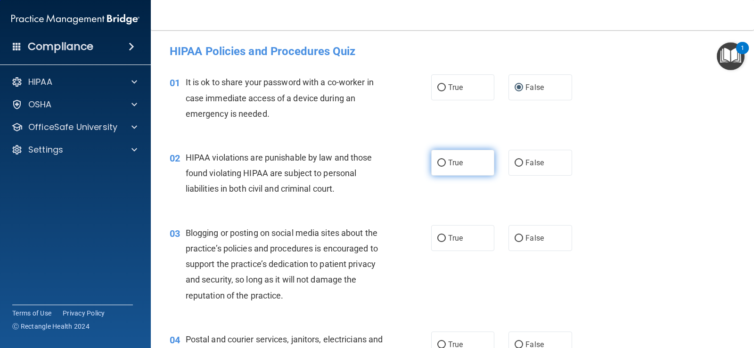
click at [437, 165] on input "True" at bounding box center [441, 163] width 8 height 7
radio input "true"
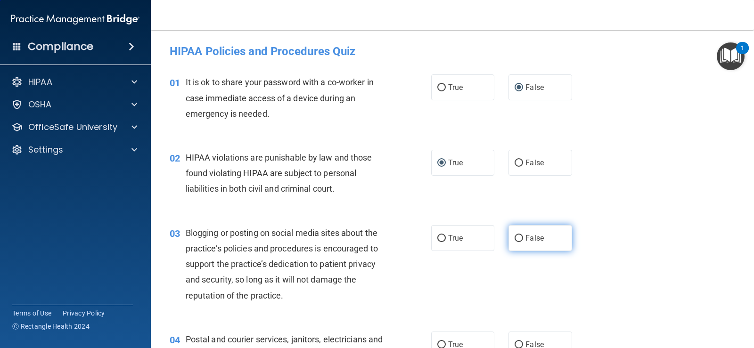
click at [515, 239] on input "False" at bounding box center [519, 238] width 8 height 7
radio input "true"
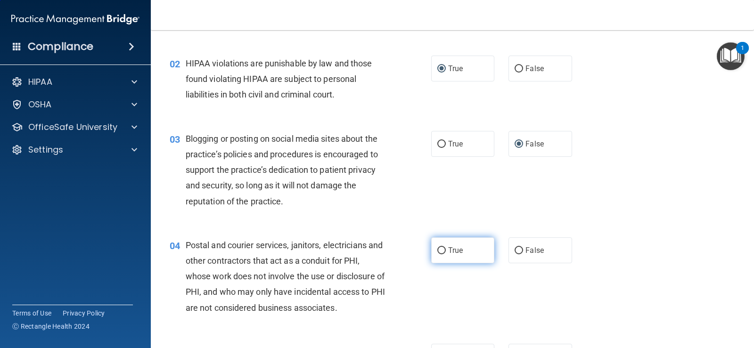
click at [438, 251] on input "True" at bounding box center [441, 250] width 8 height 7
radio input "true"
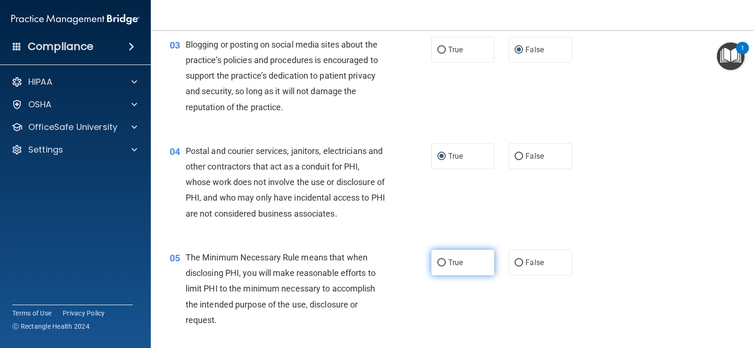
click at [437, 265] on input "True" at bounding box center [441, 263] width 8 height 7
radio input "true"
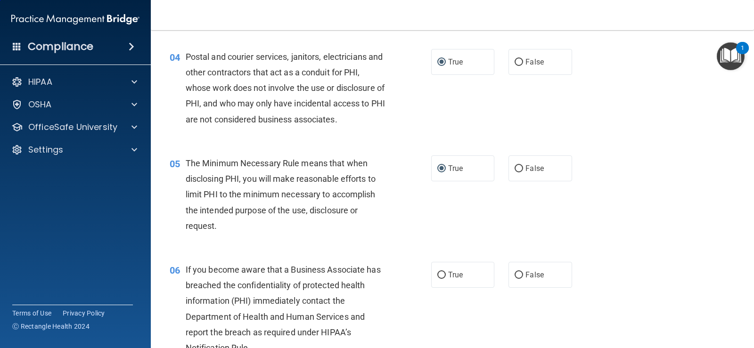
scroll to position [330, 0]
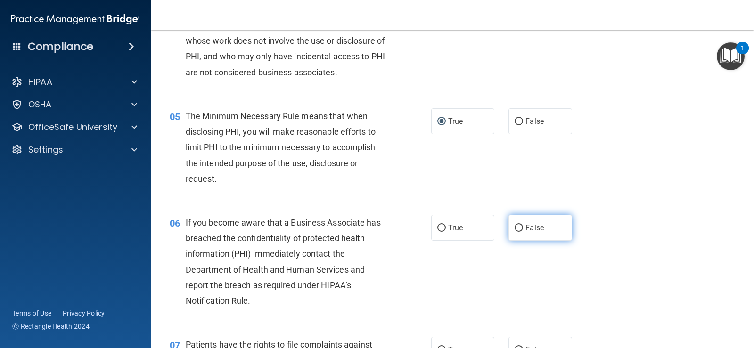
click at [517, 227] on input "False" at bounding box center [519, 228] width 8 height 7
radio input "true"
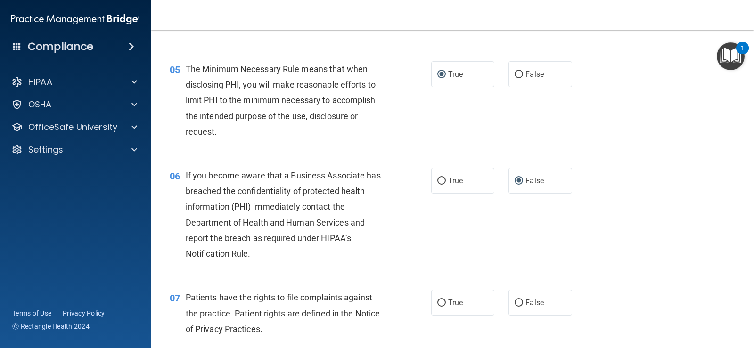
scroll to position [471, 0]
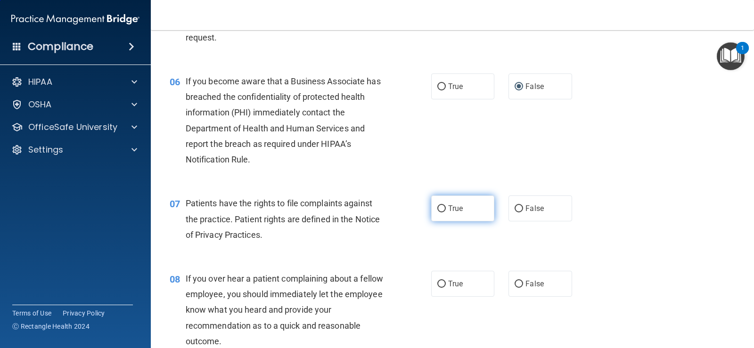
click at [442, 209] on input "True" at bounding box center [441, 209] width 8 height 7
radio input "true"
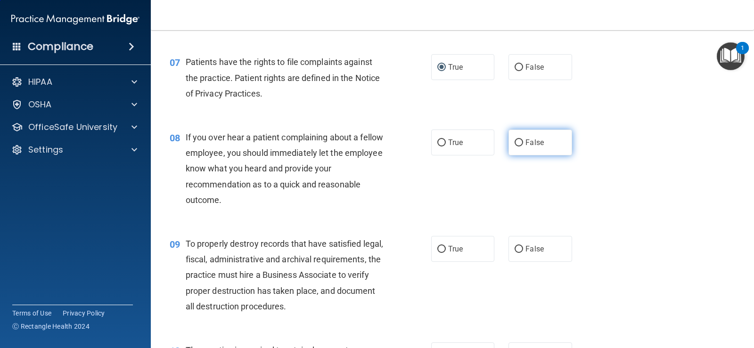
click at [515, 142] on input "False" at bounding box center [519, 143] width 8 height 7
radio input "true"
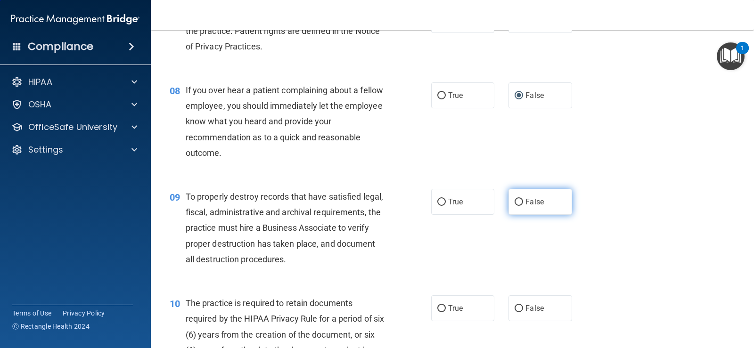
click at [515, 204] on input "False" at bounding box center [519, 202] width 8 height 7
radio input "true"
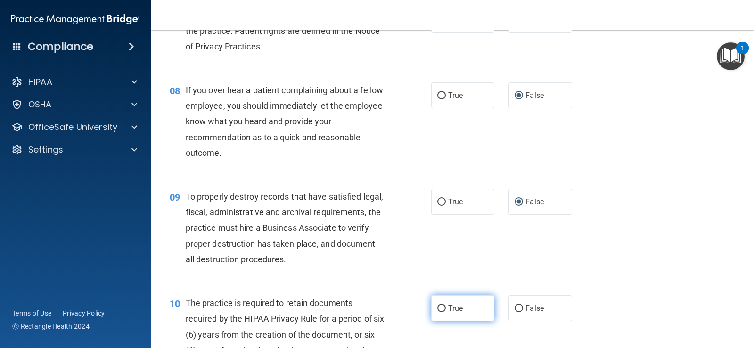
click at [437, 309] on input "True" at bounding box center [441, 308] width 8 height 7
radio input "true"
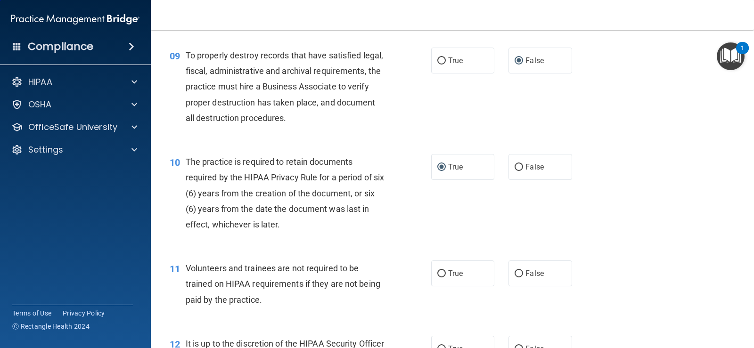
scroll to position [849, 0]
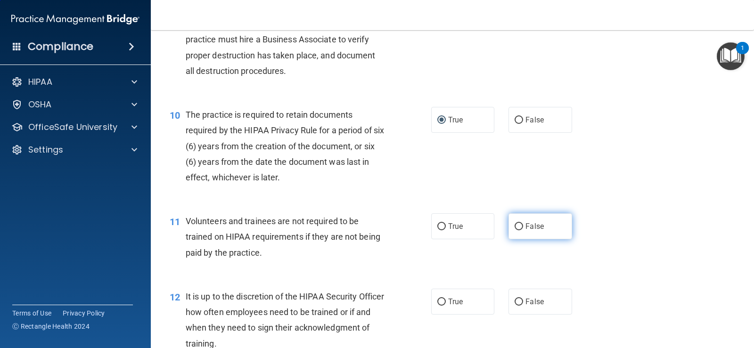
click at [515, 228] on input "False" at bounding box center [519, 226] width 8 height 7
radio input "true"
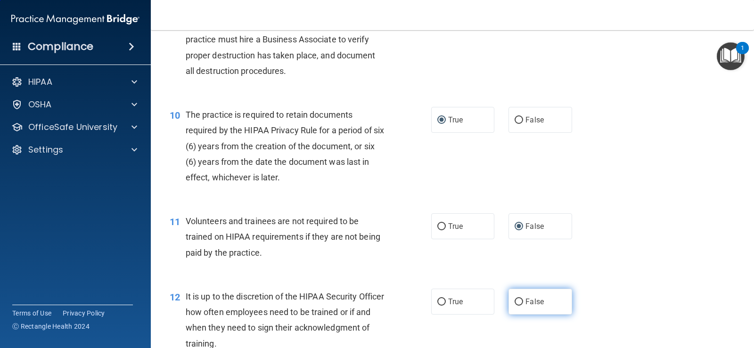
click at [516, 303] on input "False" at bounding box center [519, 302] width 8 height 7
radio input "true"
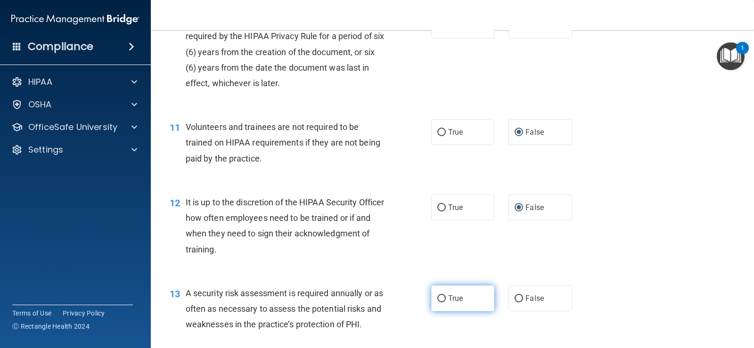
click at [439, 298] on input "True" at bounding box center [441, 299] width 8 height 7
radio input "true"
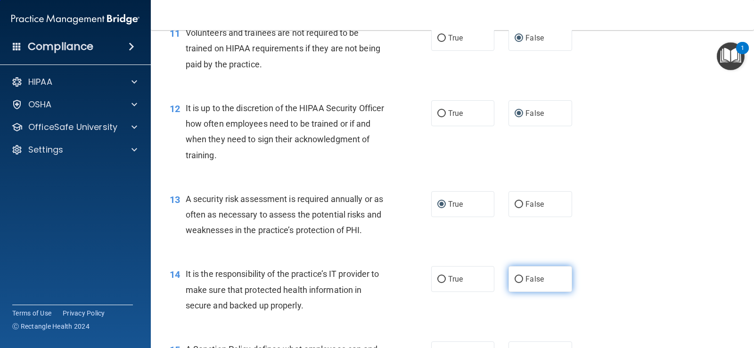
click at [515, 279] on input "False" at bounding box center [519, 279] width 8 height 7
radio input "true"
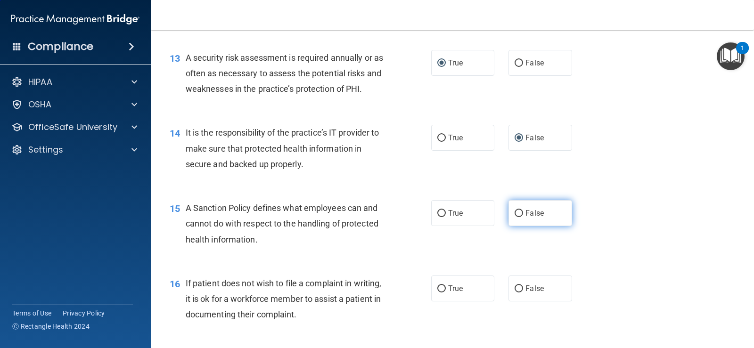
click at [515, 211] on input "False" at bounding box center [519, 213] width 8 height 7
radio input "true"
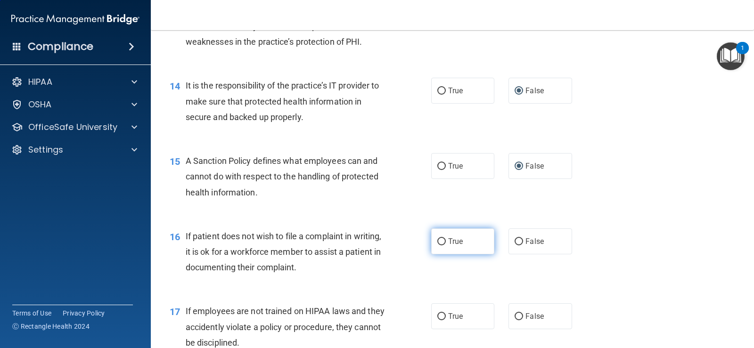
click at [439, 239] on input "True" at bounding box center [441, 242] width 8 height 7
radio input "true"
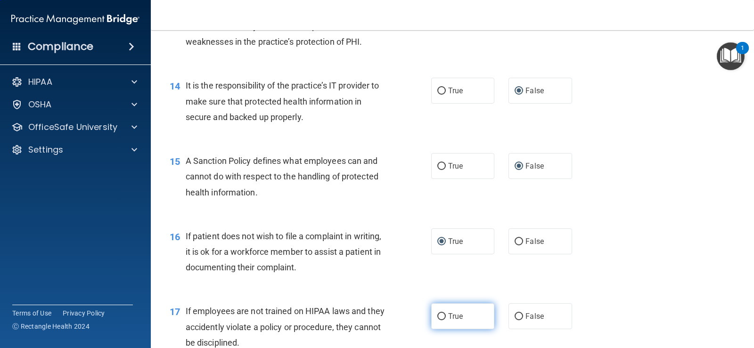
scroll to position [1273, 0]
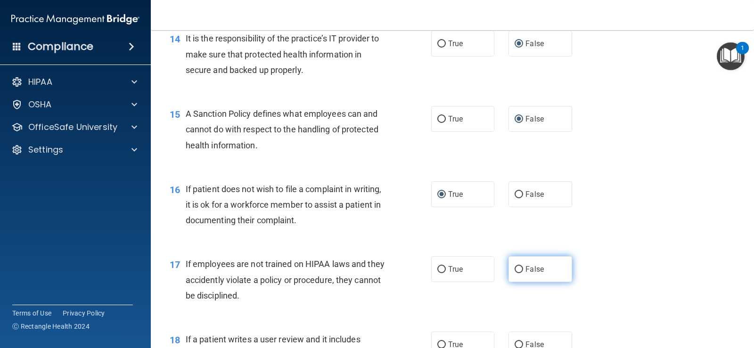
click at [515, 268] on input "False" at bounding box center [519, 269] width 8 height 7
radio input "true"
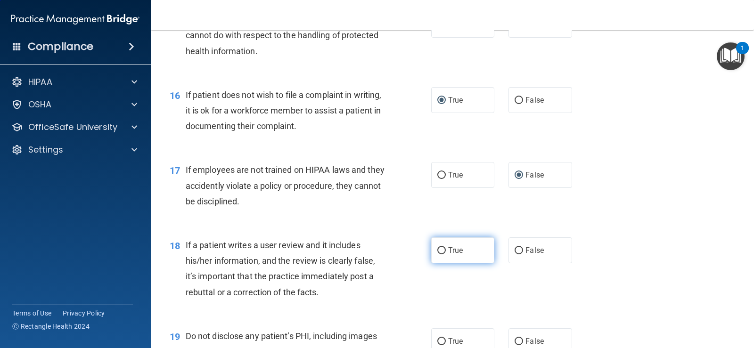
click at [435, 246] on label "True" at bounding box center [462, 251] width 63 height 26
click at [437, 247] on input "True" at bounding box center [441, 250] width 8 height 7
radio input "true"
click at [515, 248] on input "False" at bounding box center [519, 250] width 8 height 7
radio input "true"
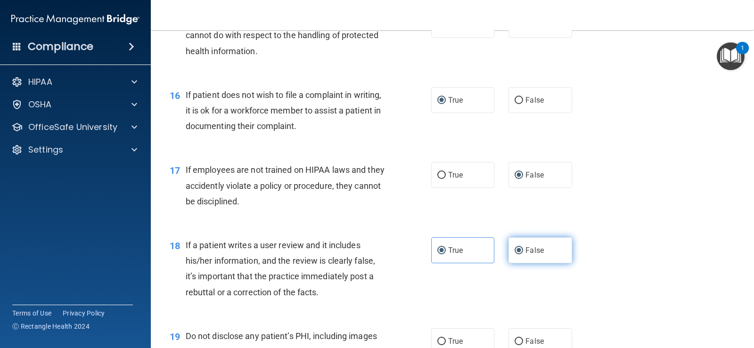
radio input "false"
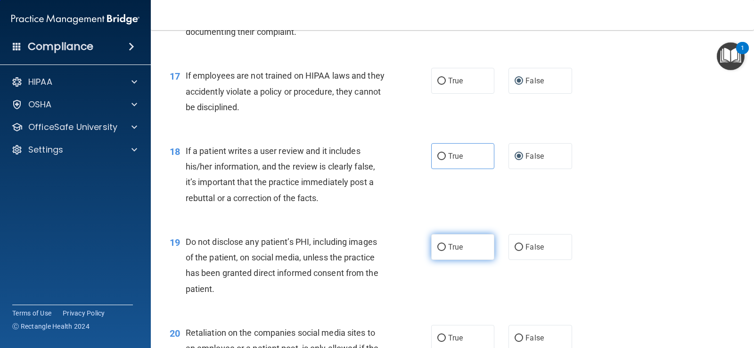
click at [437, 246] on input "True" at bounding box center [441, 247] width 8 height 7
radio input "true"
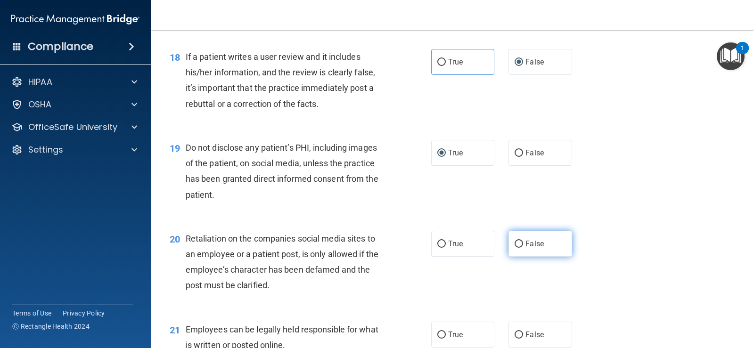
click at [515, 243] on input "False" at bounding box center [519, 244] width 8 height 7
radio input "true"
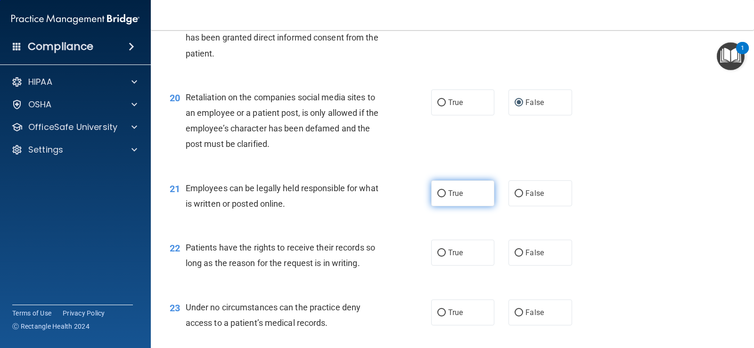
click at [438, 192] on input "True" at bounding box center [441, 193] width 8 height 7
radio input "true"
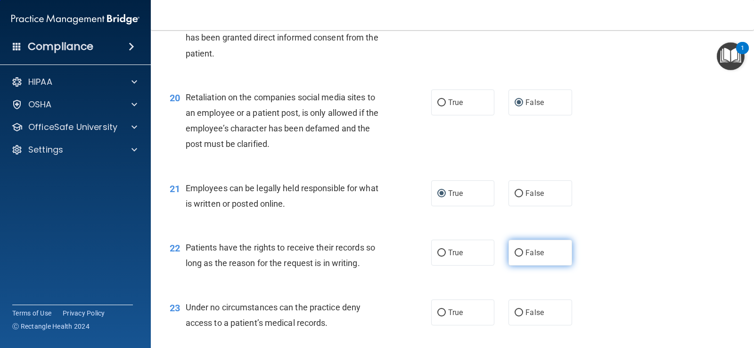
click at [515, 252] on input "False" at bounding box center [519, 253] width 8 height 7
radio input "true"
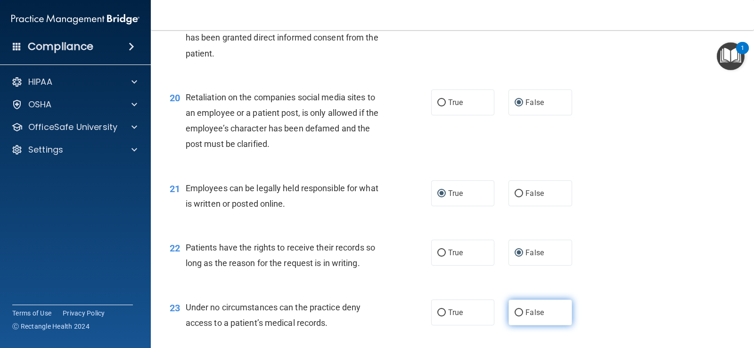
click at [516, 311] on input "False" at bounding box center [519, 313] width 8 height 7
radio input "true"
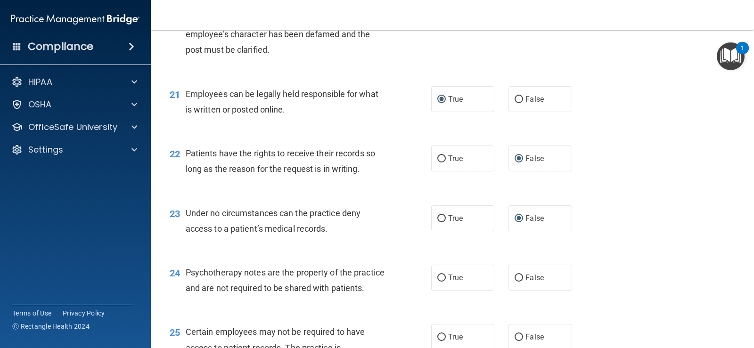
scroll to position [1839, 0]
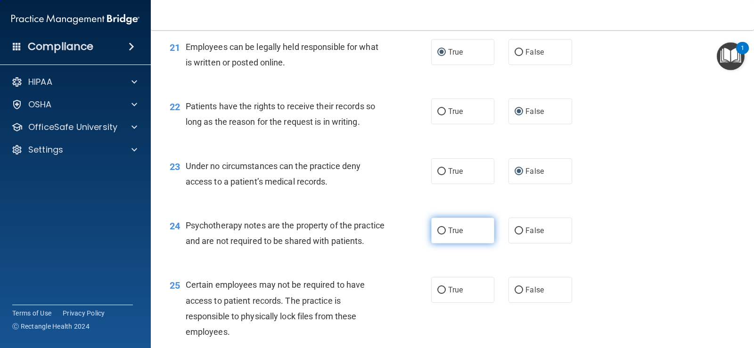
click at [437, 231] on input "True" at bounding box center [441, 231] width 8 height 7
radio input "true"
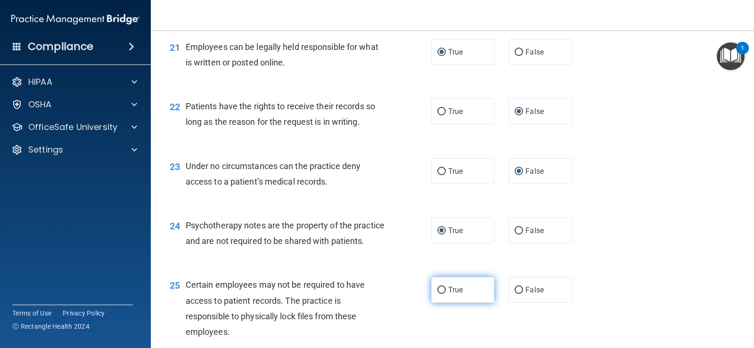
click at [440, 294] on input "True" at bounding box center [441, 290] width 8 height 7
radio input "true"
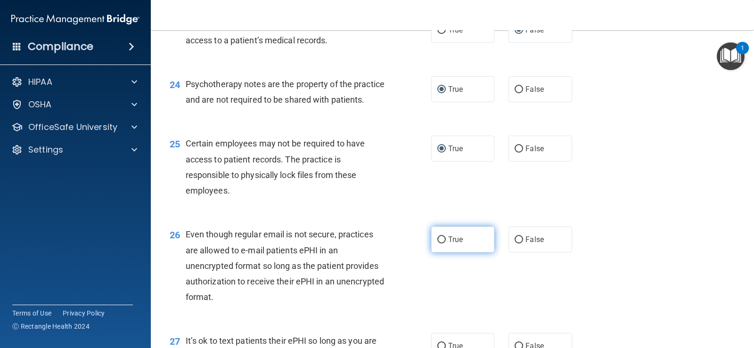
click at [437, 244] on input "True" at bounding box center [441, 240] width 8 height 7
radio input "true"
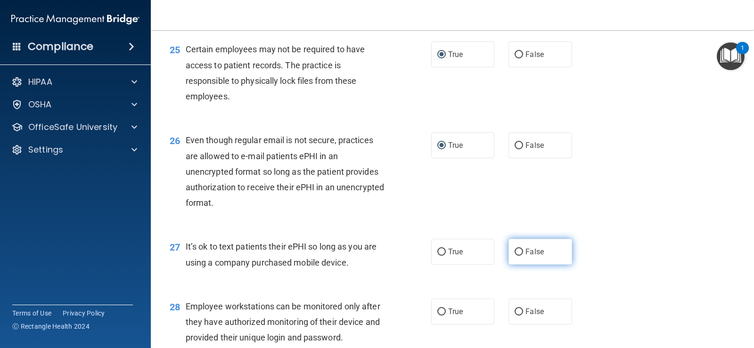
click at [517, 256] on input "False" at bounding box center [519, 252] width 8 height 7
radio input "true"
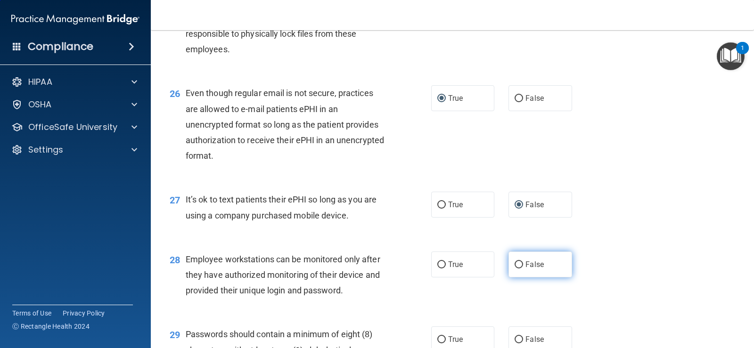
click at [515, 269] on input "False" at bounding box center [519, 265] width 8 height 7
radio input "true"
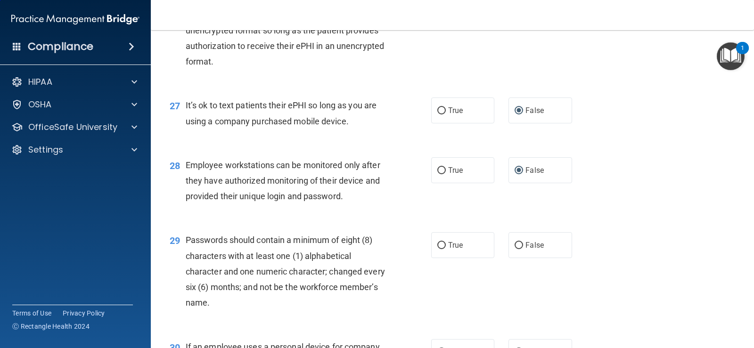
scroll to position [2263, 0]
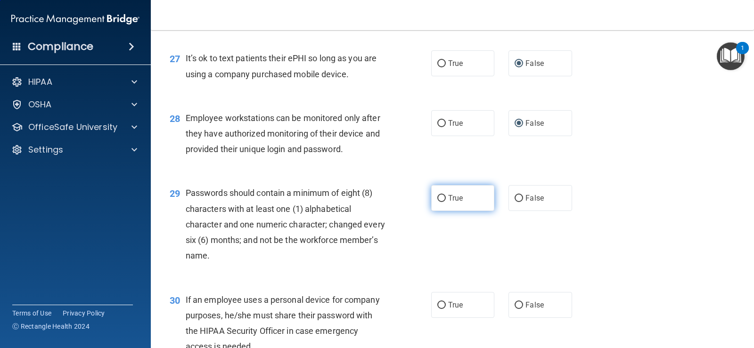
click at [438, 202] on input "True" at bounding box center [441, 198] width 8 height 7
radio input "true"
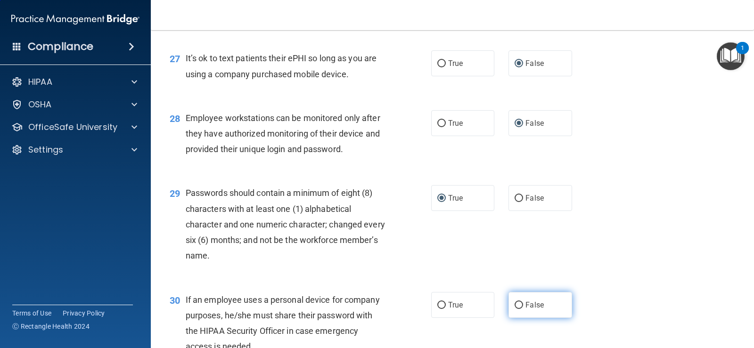
click at [515, 309] on input "False" at bounding box center [519, 305] width 8 height 7
radio input "true"
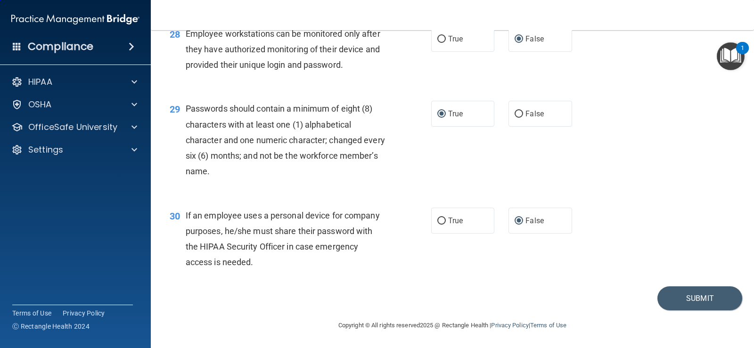
scroll to position [2363, 0]
click at [673, 300] on button "Submit" at bounding box center [700, 299] width 85 height 24
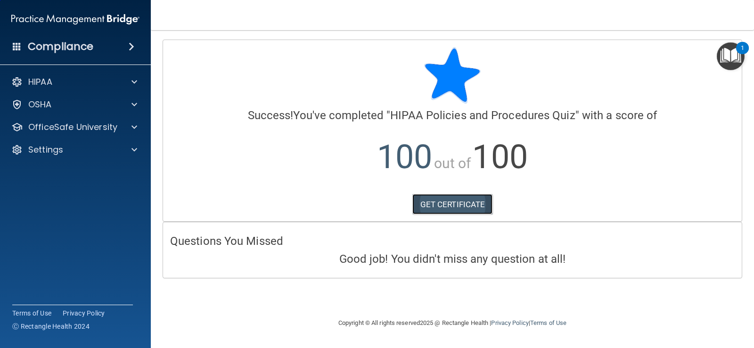
click at [456, 207] on link "GET CERTIFICATE" at bounding box center [452, 204] width 81 height 21
click at [91, 129] on p "OfficeSafe University" at bounding box center [72, 127] width 89 height 11
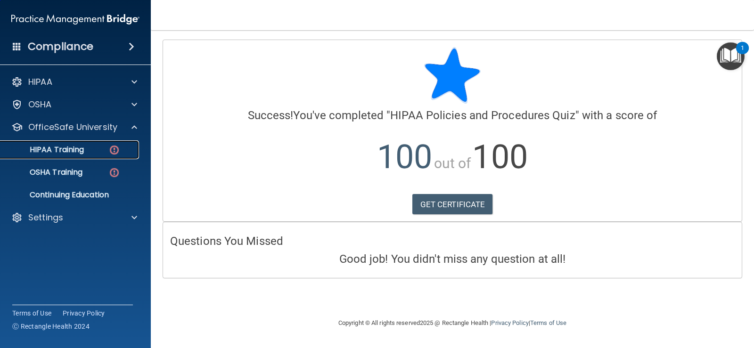
click at [79, 150] on p "HIPAA Training" at bounding box center [45, 149] width 78 height 9
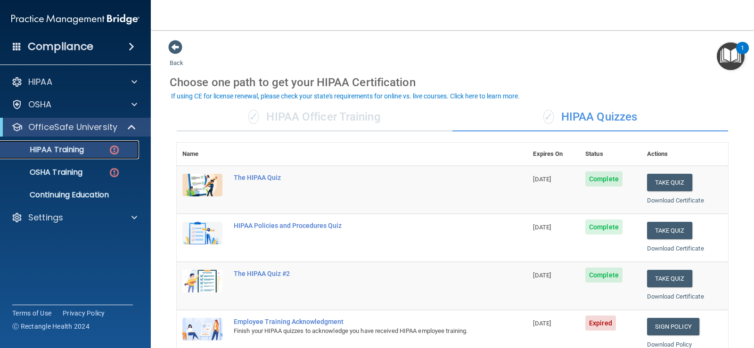
scroll to position [94, 0]
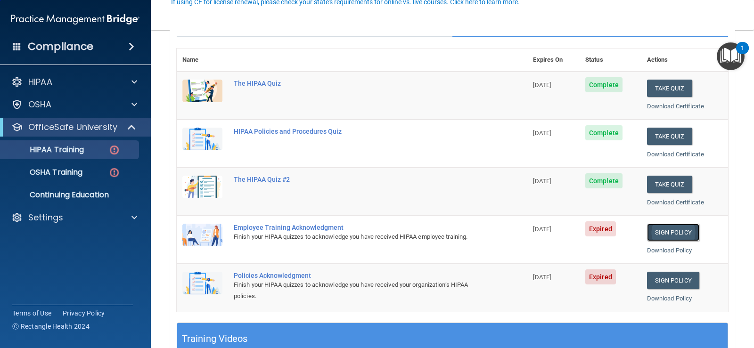
click at [661, 231] on link "Sign Policy" at bounding box center [673, 232] width 52 height 17
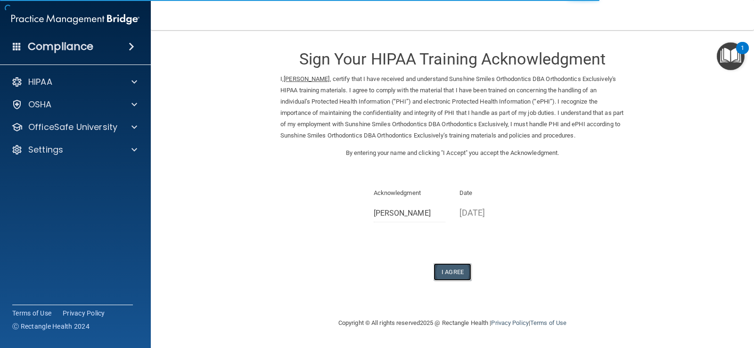
click at [447, 269] on button "I Agree" at bounding box center [453, 272] width 38 height 17
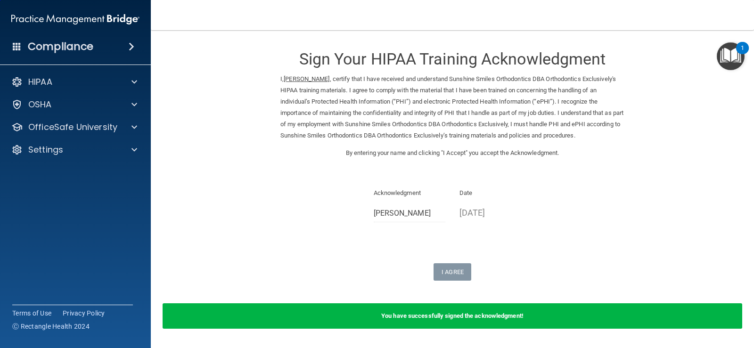
scroll to position [30, 0]
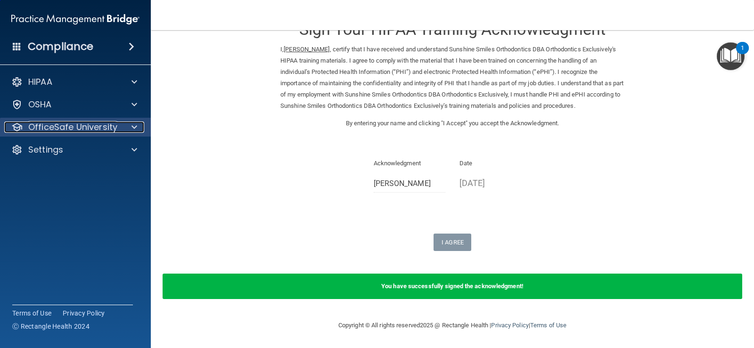
click at [82, 124] on p "OfficeSafe University" at bounding box center [72, 127] width 89 height 11
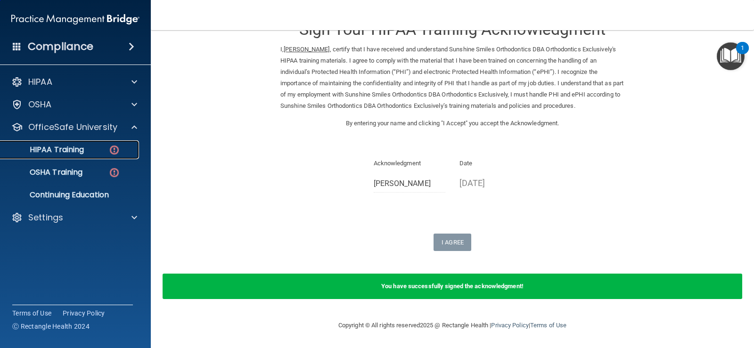
click at [77, 148] on p "HIPAA Training" at bounding box center [45, 149] width 78 height 9
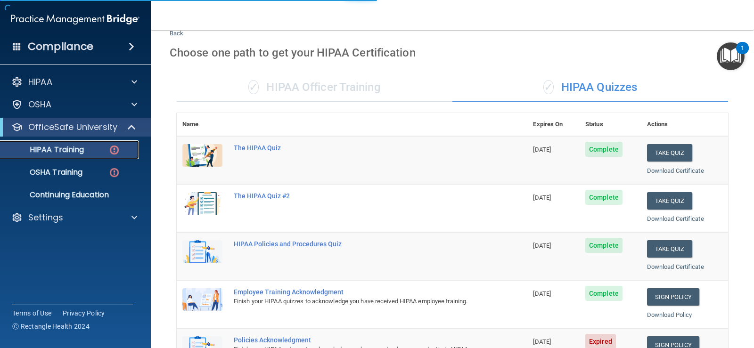
scroll to position [362, 0]
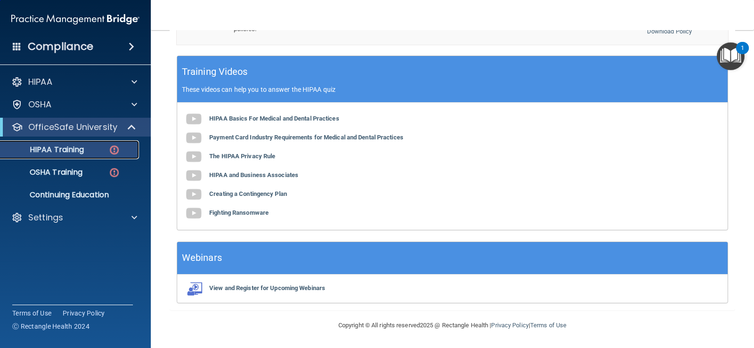
click at [71, 150] on p "HIPAA Training" at bounding box center [45, 149] width 78 height 9
click at [112, 150] on img at bounding box center [114, 150] width 12 height 12
click at [69, 171] on p "OSHA Training" at bounding box center [44, 172] width 76 height 9
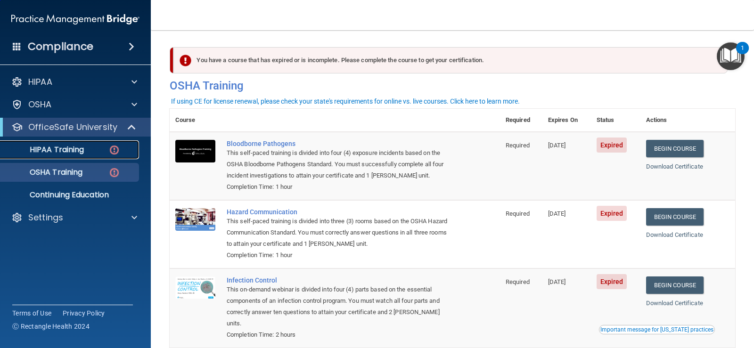
click at [113, 146] on img at bounding box center [114, 150] width 12 height 12
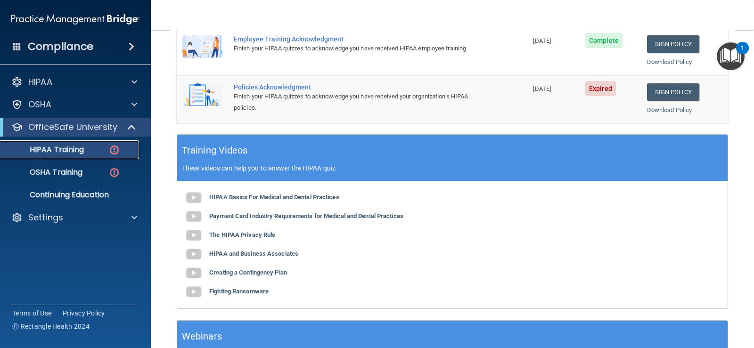
scroll to position [236, 0]
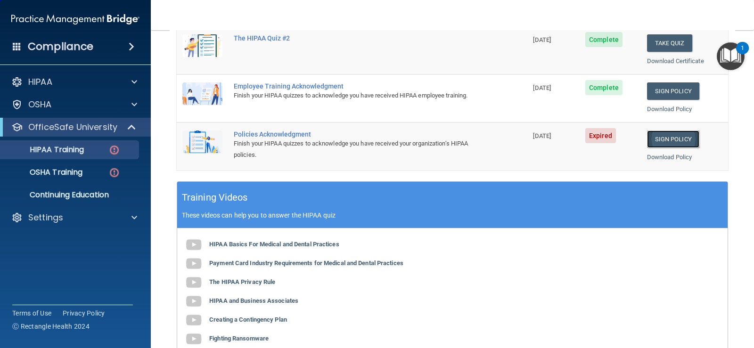
click at [665, 140] on link "Sign Policy" at bounding box center [673, 139] width 52 height 17
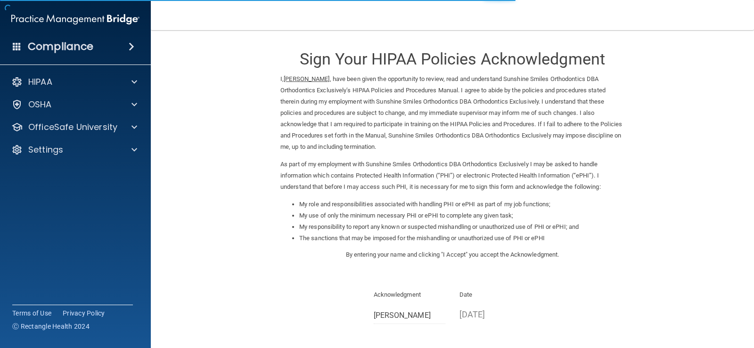
scroll to position [95, 0]
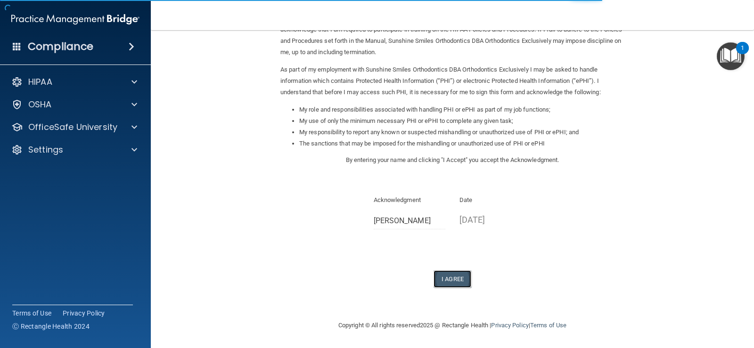
click at [447, 278] on button "I Agree" at bounding box center [453, 279] width 38 height 17
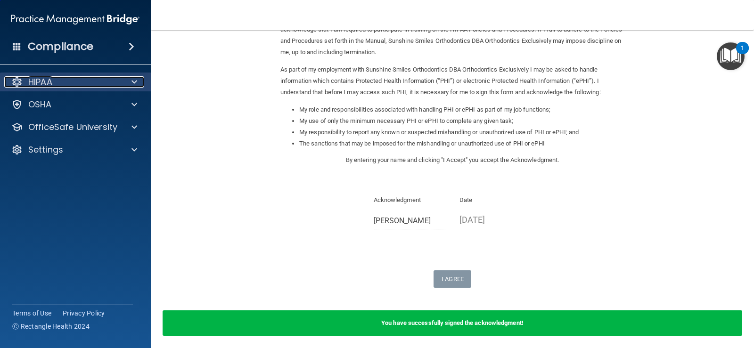
click at [60, 79] on div "HIPAA" at bounding box center [62, 81] width 117 height 11
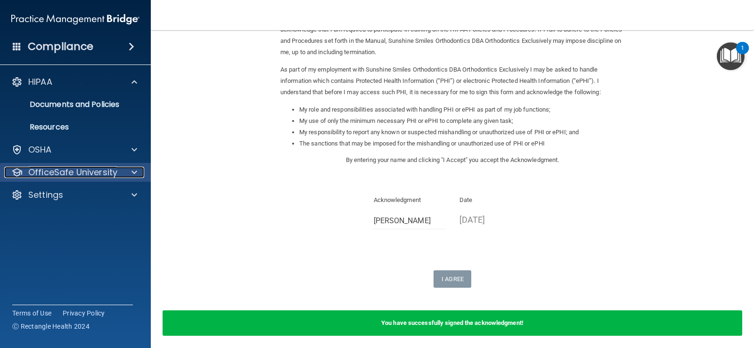
click at [54, 174] on p "OfficeSafe University" at bounding box center [72, 172] width 89 height 11
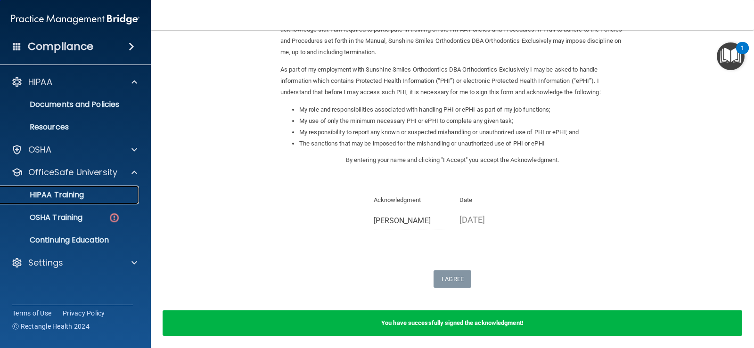
click at [79, 195] on p "HIPAA Training" at bounding box center [45, 194] width 78 height 9
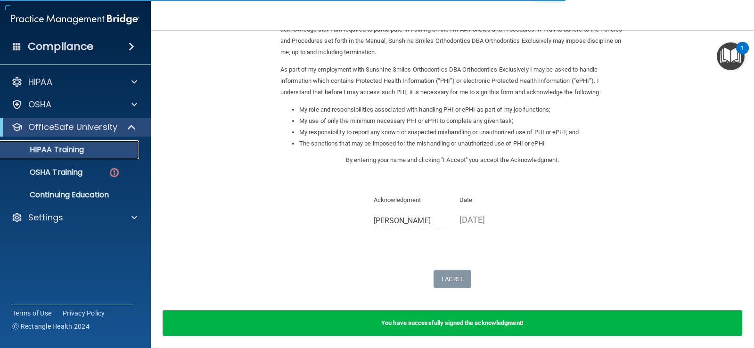
scroll to position [325, 0]
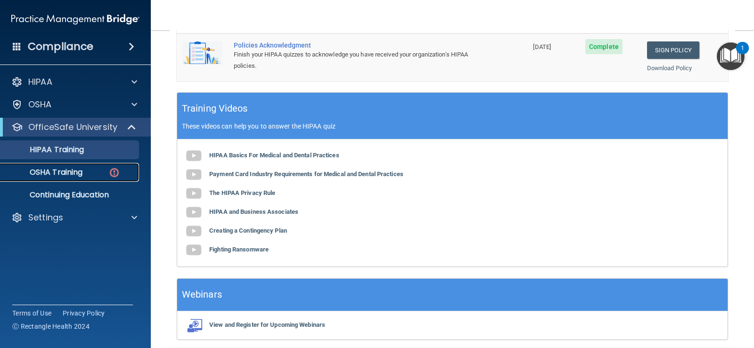
click at [74, 168] on p "OSHA Training" at bounding box center [44, 172] width 76 height 9
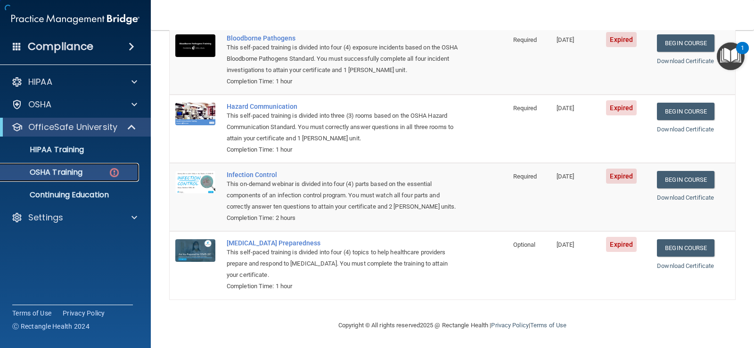
scroll to position [69, 0]
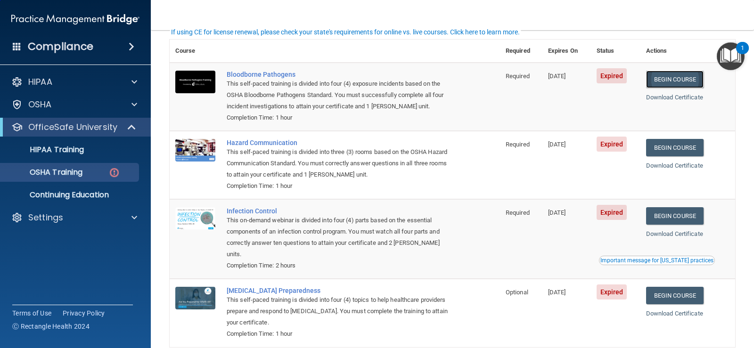
click at [665, 82] on link "Begin Course" at bounding box center [675, 79] width 58 height 17
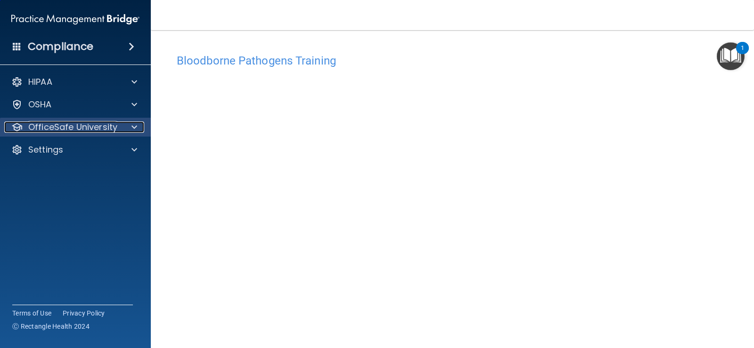
click at [69, 131] on p "OfficeSafe University" at bounding box center [72, 127] width 89 height 11
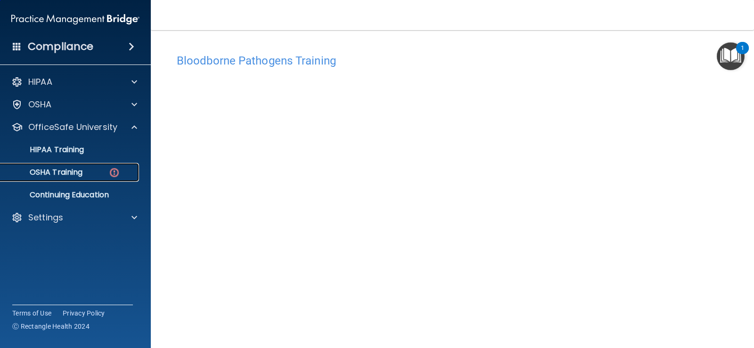
click at [76, 170] on p "OSHA Training" at bounding box center [44, 172] width 76 height 9
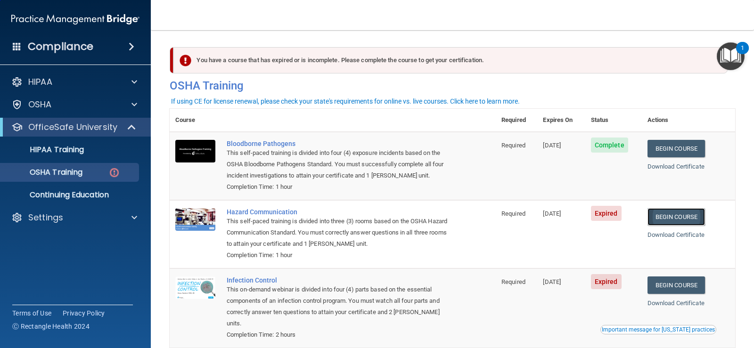
click at [678, 219] on link "Begin Course" at bounding box center [677, 216] width 58 height 17
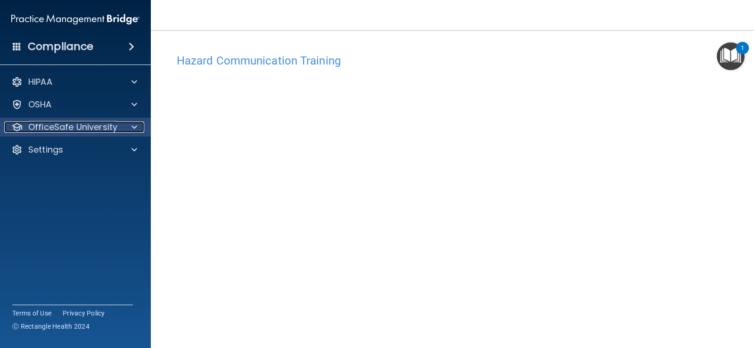
click at [99, 125] on p "OfficeSafe University" at bounding box center [72, 127] width 89 height 11
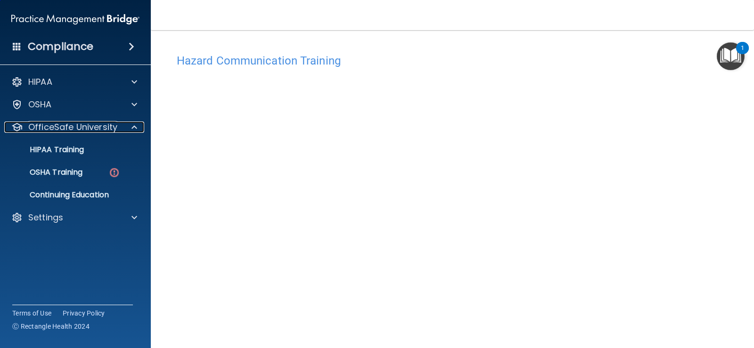
scroll to position [76, 0]
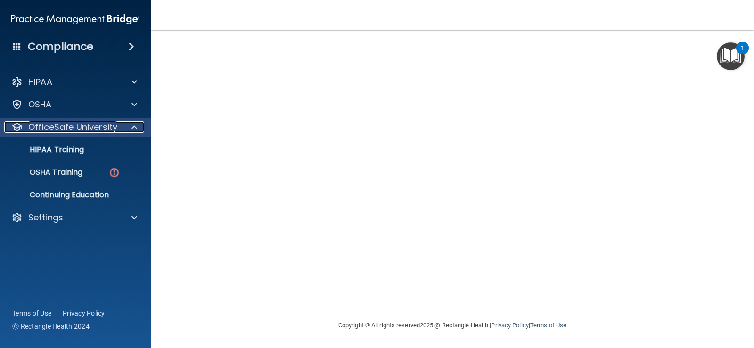
click at [74, 128] on p "OfficeSafe University" at bounding box center [72, 127] width 89 height 11
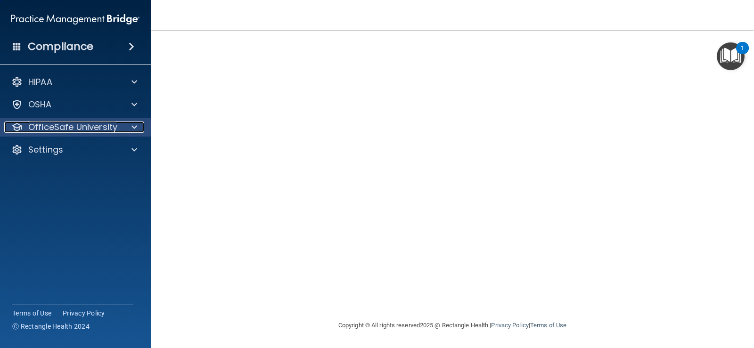
click at [74, 128] on p "OfficeSafe University" at bounding box center [72, 127] width 89 height 11
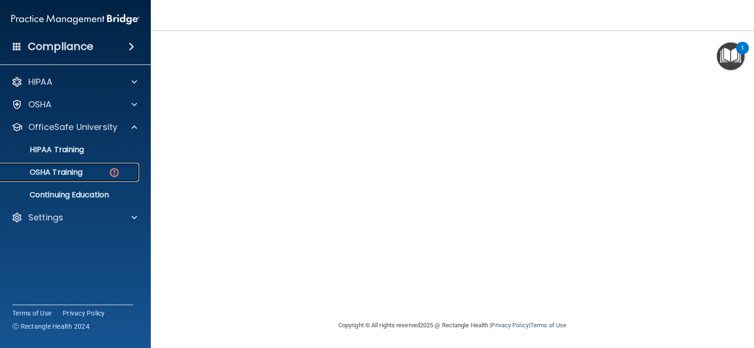
click at [77, 170] on p "OSHA Training" at bounding box center [44, 172] width 76 height 9
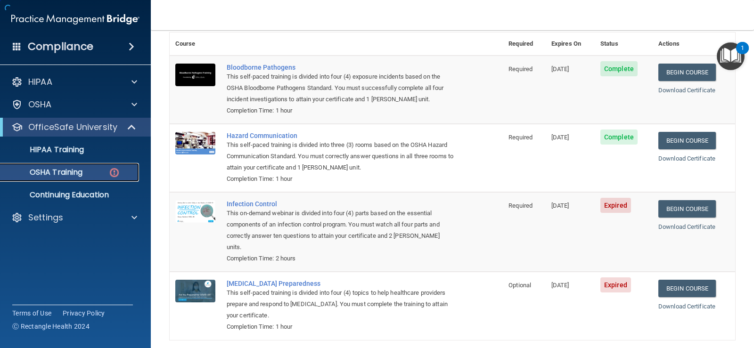
scroll to position [106, 0]
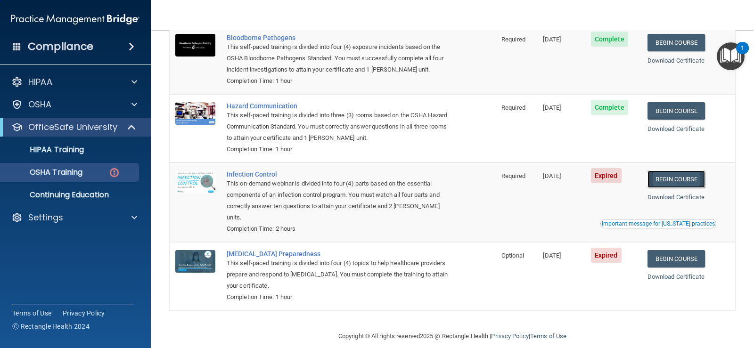
click at [674, 178] on link "Begin Course" at bounding box center [677, 179] width 58 height 17
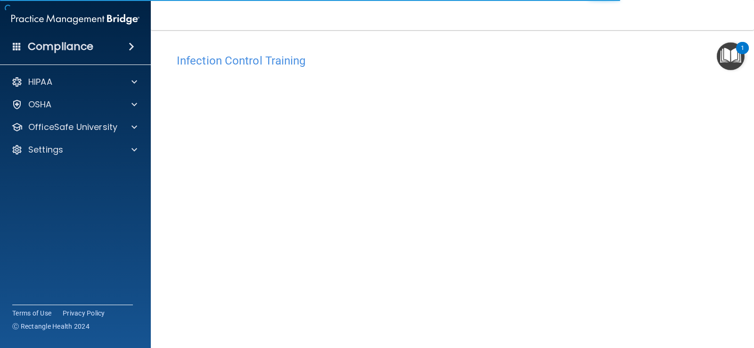
scroll to position [55, 0]
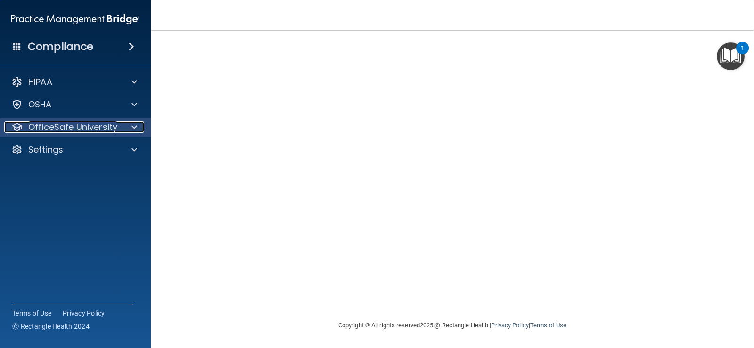
click at [96, 123] on p "OfficeSafe University" at bounding box center [72, 127] width 89 height 11
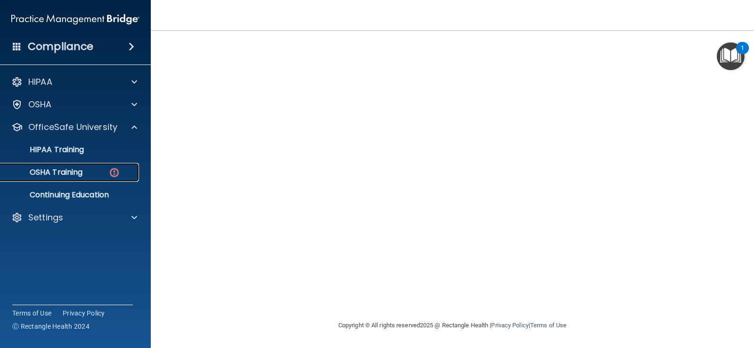
click at [82, 173] on p "OSHA Training" at bounding box center [44, 172] width 76 height 9
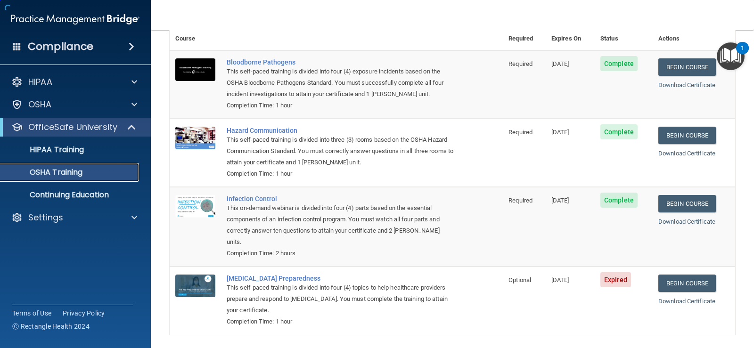
scroll to position [80, 0]
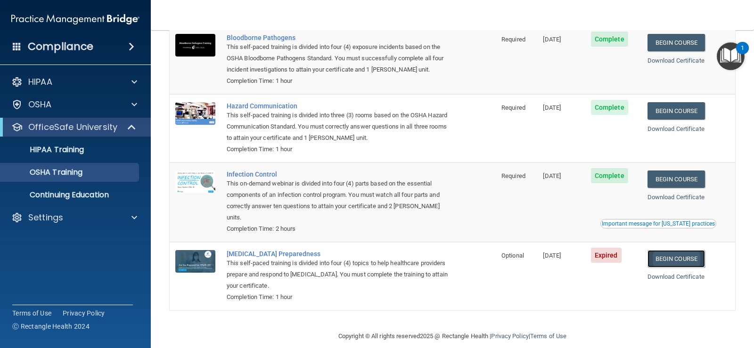
click at [672, 250] on link "Begin Course" at bounding box center [677, 258] width 58 height 17
click at [670, 250] on link "Begin Course" at bounding box center [677, 258] width 58 height 17
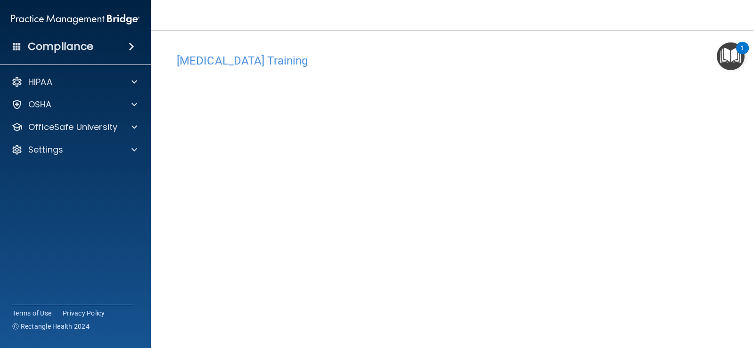
scroll to position [55, 0]
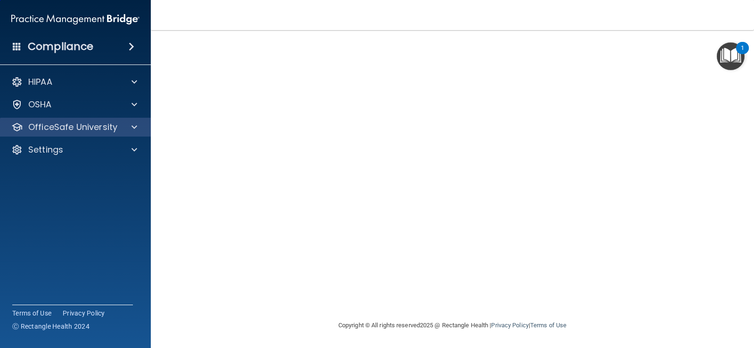
click at [105, 121] on div "OfficeSafe University" at bounding box center [75, 127] width 151 height 19
click at [94, 128] on p "OfficeSafe University" at bounding box center [72, 127] width 89 height 11
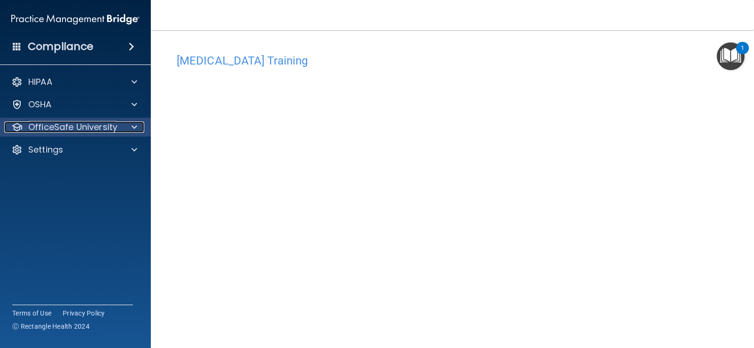
click at [101, 129] on p "OfficeSafe University" at bounding box center [72, 127] width 89 height 11
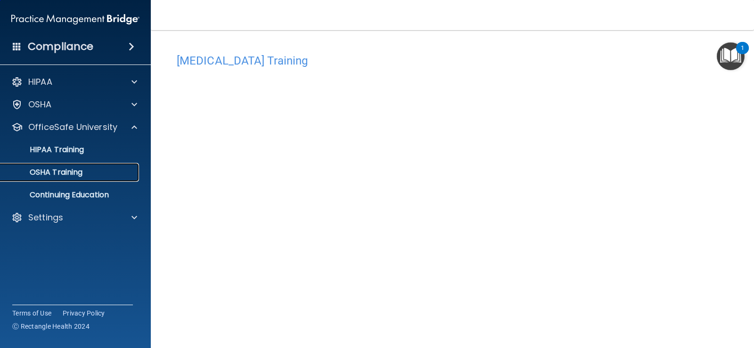
click at [82, 168] on p "OSHA Training" at bounding box center [44, 172] width 76 height 9
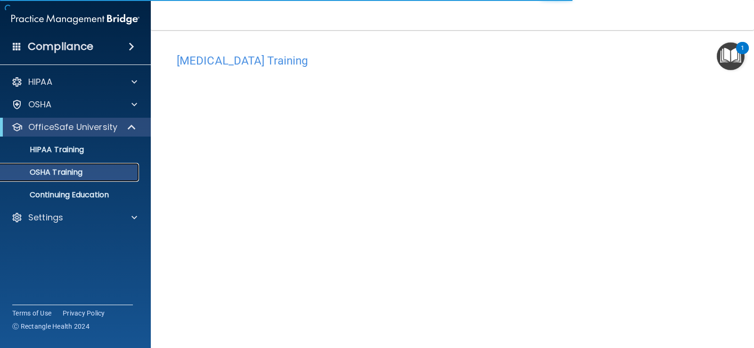
click at [42, 172] on p "OSHA Training" at bounding box center [44, 172] width 76 height 9
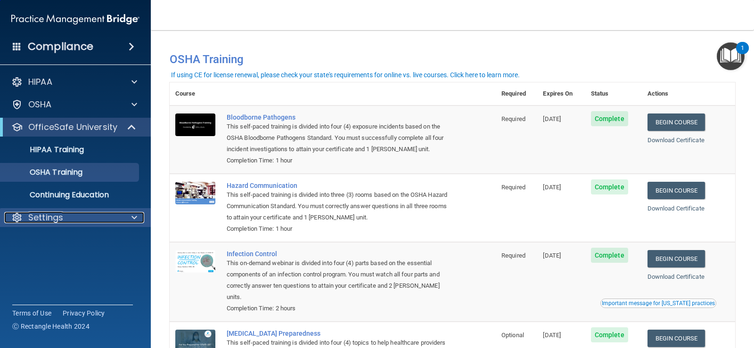
click at [26, 212] on div "Settings" at bounding box center [62, 217] width 117 height 11
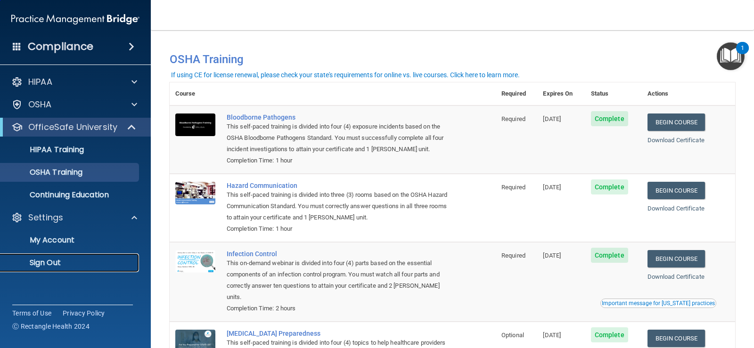
click at [45, 259] on p "Sign Out" at bounding box center [70, 262] width 129 height 9
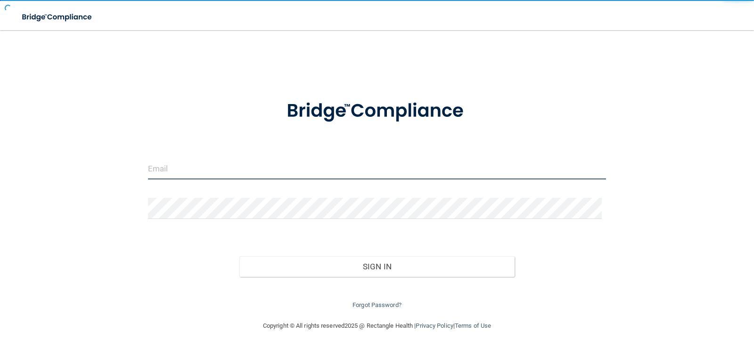
type input "[EMAIL_ADDRESS][DOMAIN_NAME]"
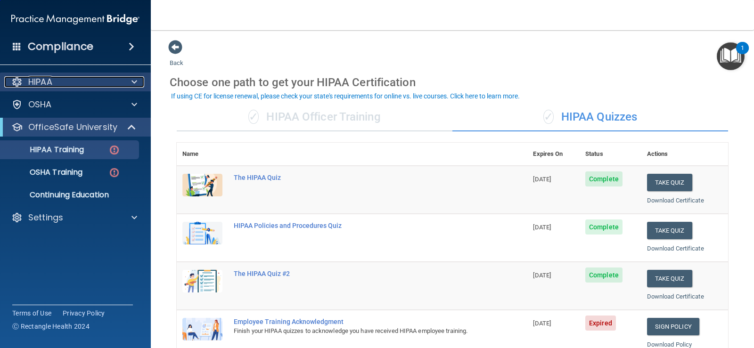
click at [53, 86] on div "HIPAA" at bounding box center [62, 81] width 117 height 11
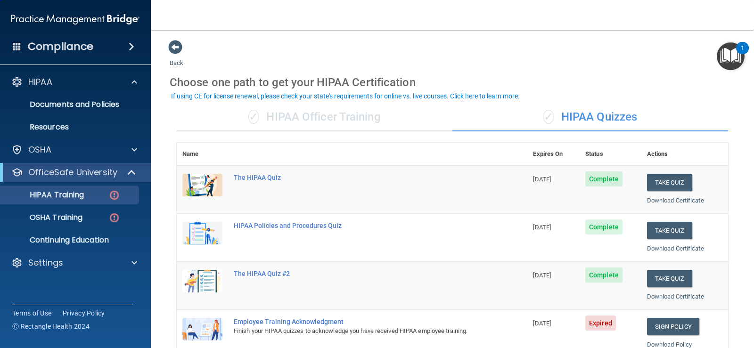
click at [79, 178] on div "OfficeSafe University" at bounding box center [75, 172] width 151 height 19
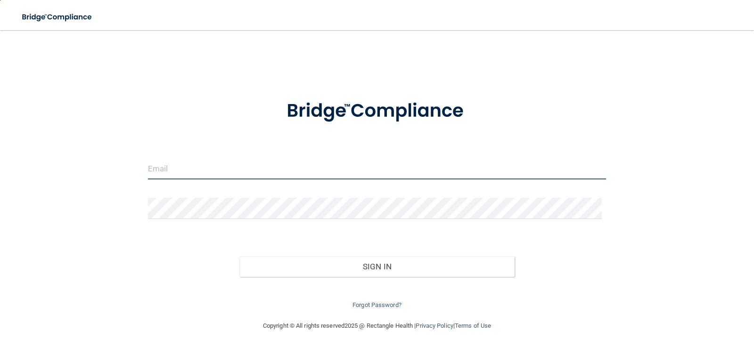
type input "[EMAIL_ADDRESS][DOMAIN_NAME]"
drag, startPoint x: 270, startPoint y: 173, endPoint x: 113, endPoint y: 181, distance: 156.7
click at [116, 183] on div "[EMAIL_ADDRESS][DOMAIN_NAME] Invalid email/password. You don't have permission …" at bounding box center [377, 176] width 717 height 272
drag, startPoint x: 240, startPoint y: 173, endPoint x: 131, endPoint y: 181, distance: 109.7
click at [133, 182] on div "[EMAIL_ADDRESS][DOMAIN_NAME] Invalid email/password. You don't have permission …" at bounding box center [377, 176] width 717 height 272
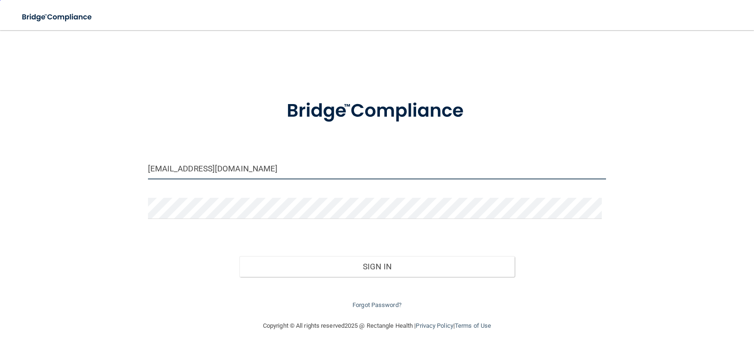
type input "[EMAIL_ADDRESS][DOMAIN_NAME]"
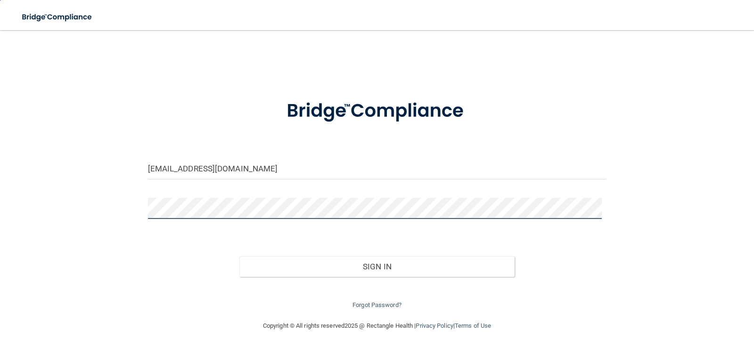
click at [239, 256] on button "Sign In" at bounding box center [376, 266] width 275 height 21
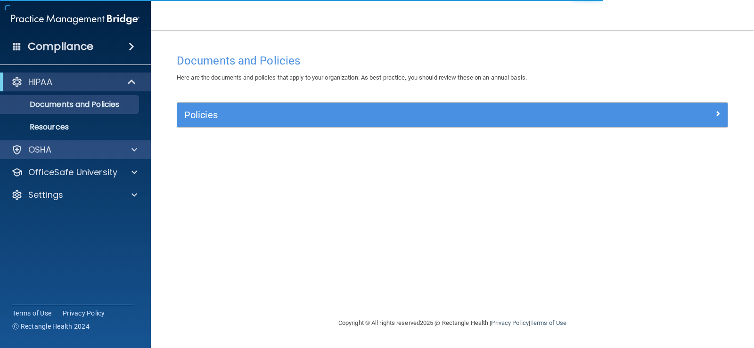
click at [92, 156] on div "OSHA" at bounding box center [75, 149] width 151 height 19
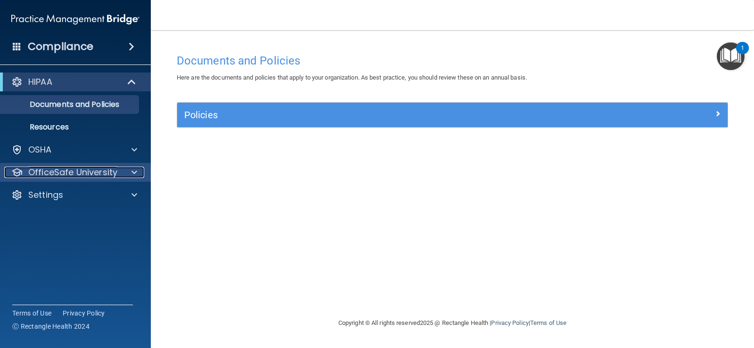
click at [109, 176] on p "OfficeSafe University" at bounding box center [72, 172] width 89 height 11
